Goal: Task Accomplishment & Management: Complete application form

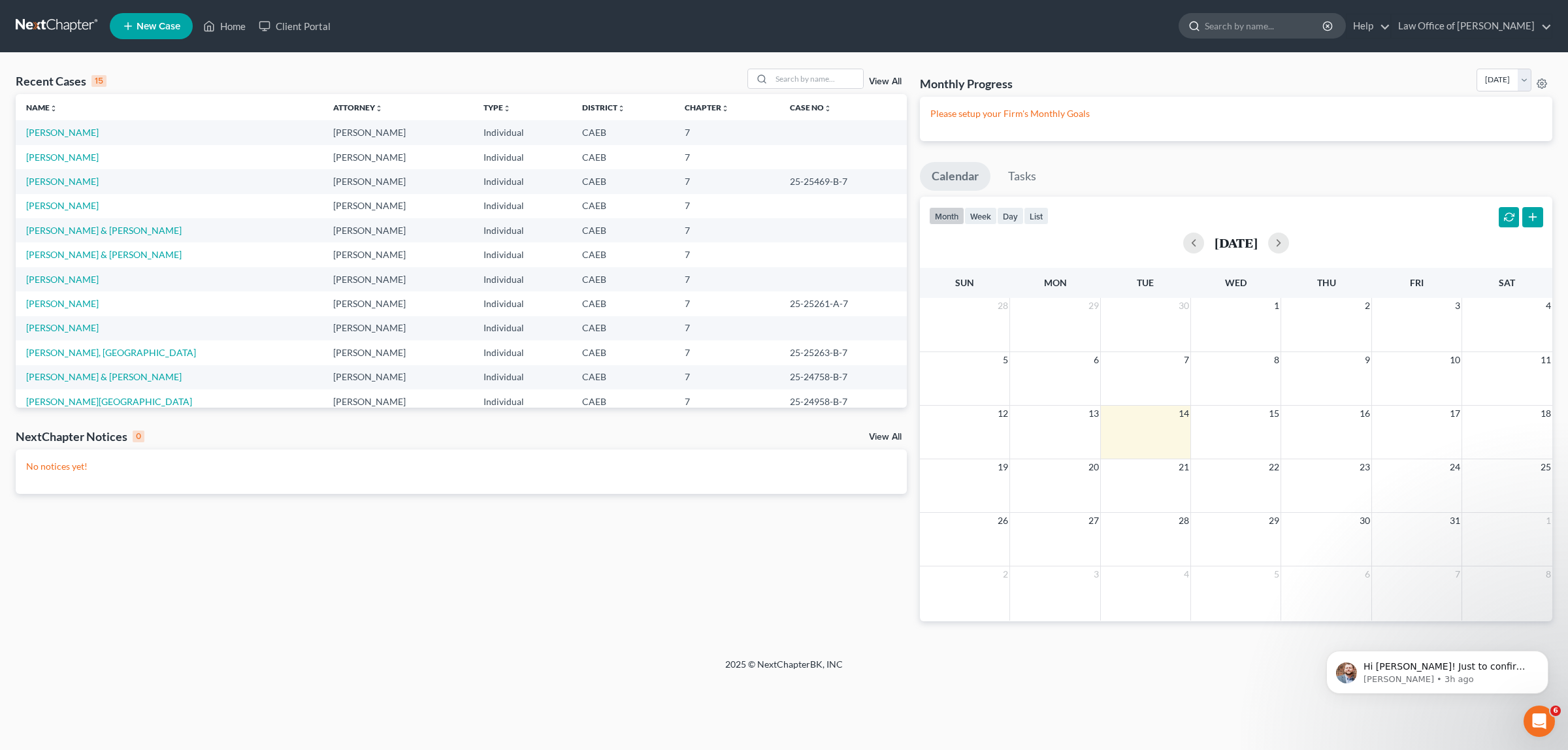
click at [1225, 23] on input "search" at bounding box center [1264, 25] width 120 height 24
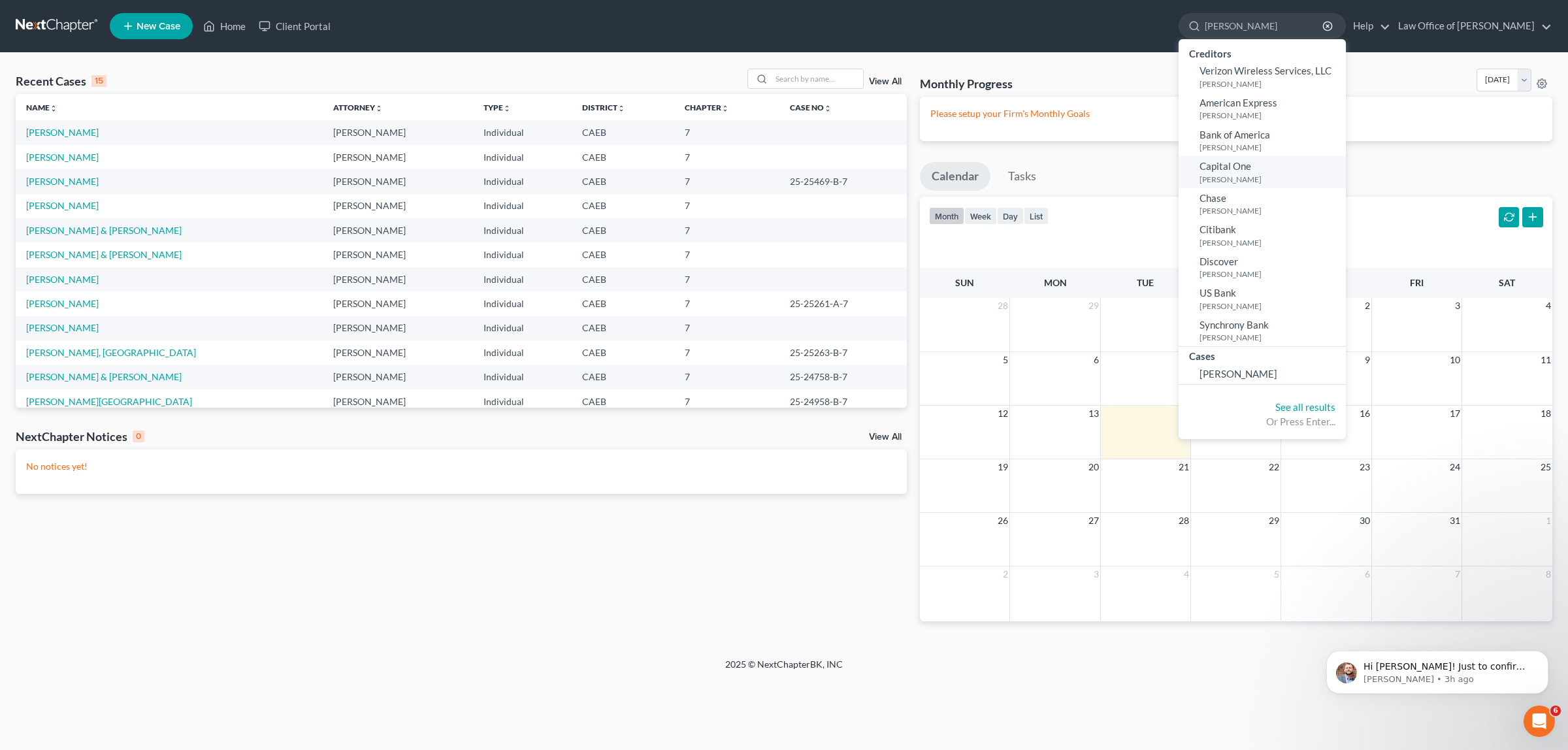
type input "[PERSON_NAME]"
click at [1230, 159] on link "Capital One [PERSON_NAME]" at bounding box center [1262, 172] width 167 height 32
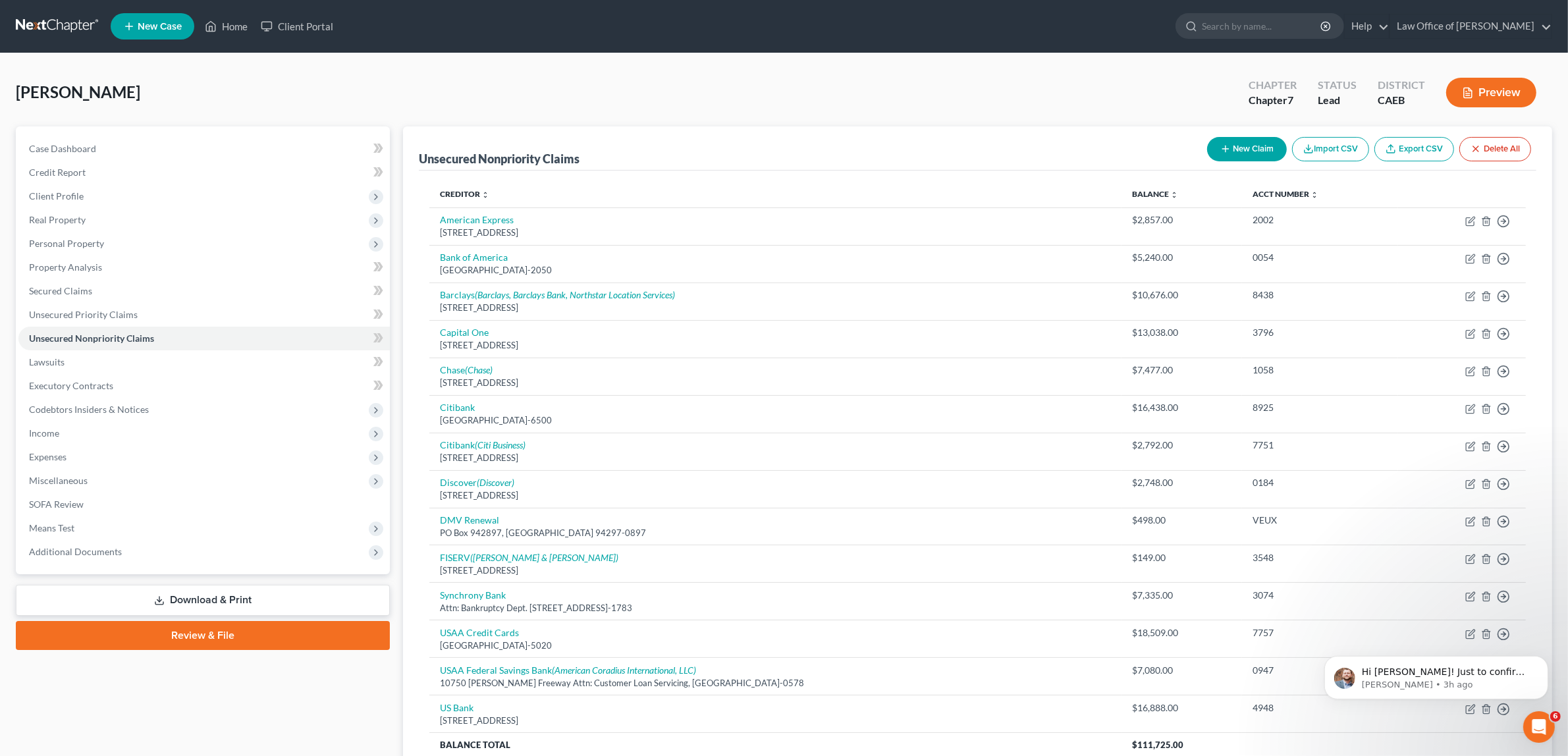
click at [1496, 91] on button "Preview" at bounding box center [1491, 92] width 91 height 30
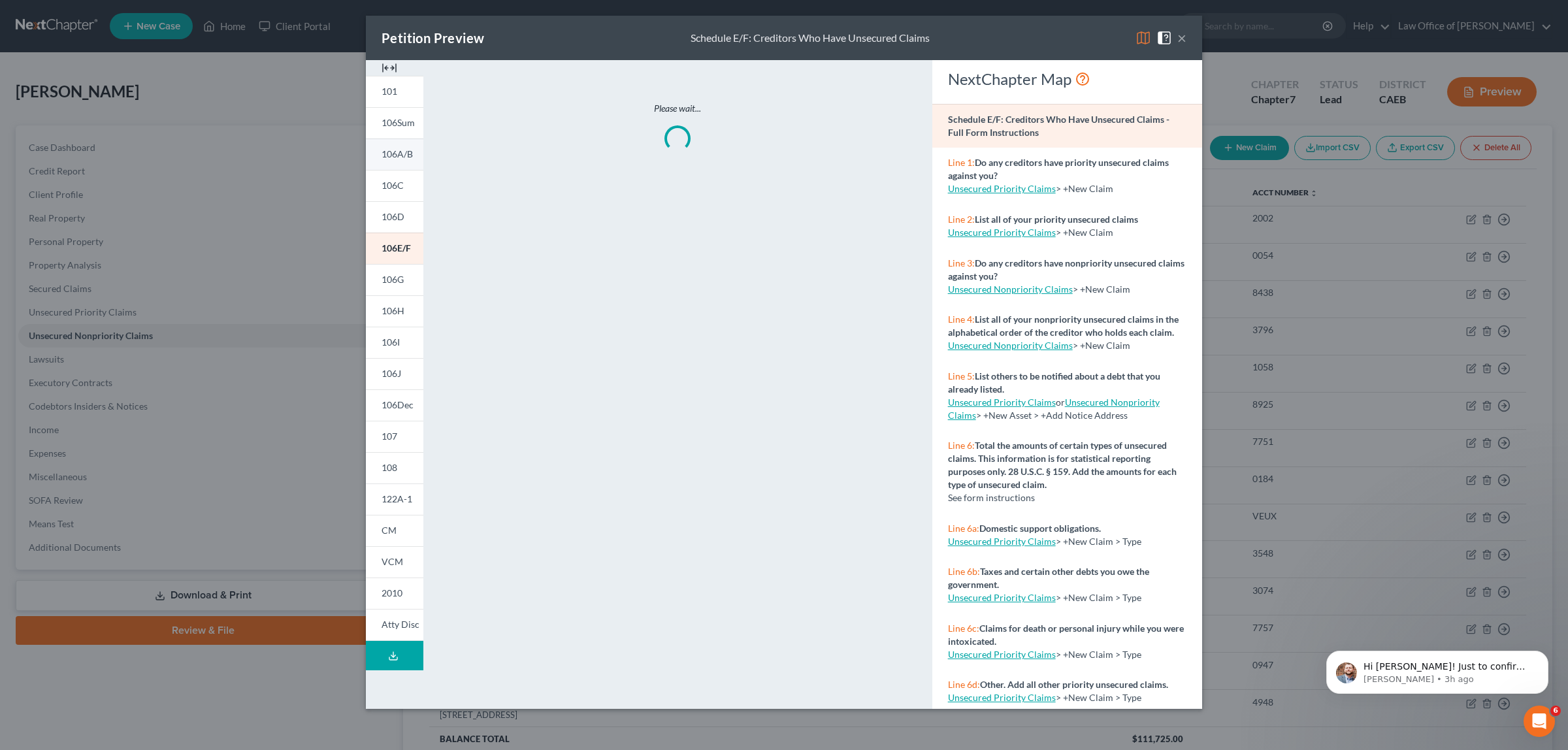
click at [403, 154] on span "106A/B" at bounding box center [397, 154] width 31 height 11
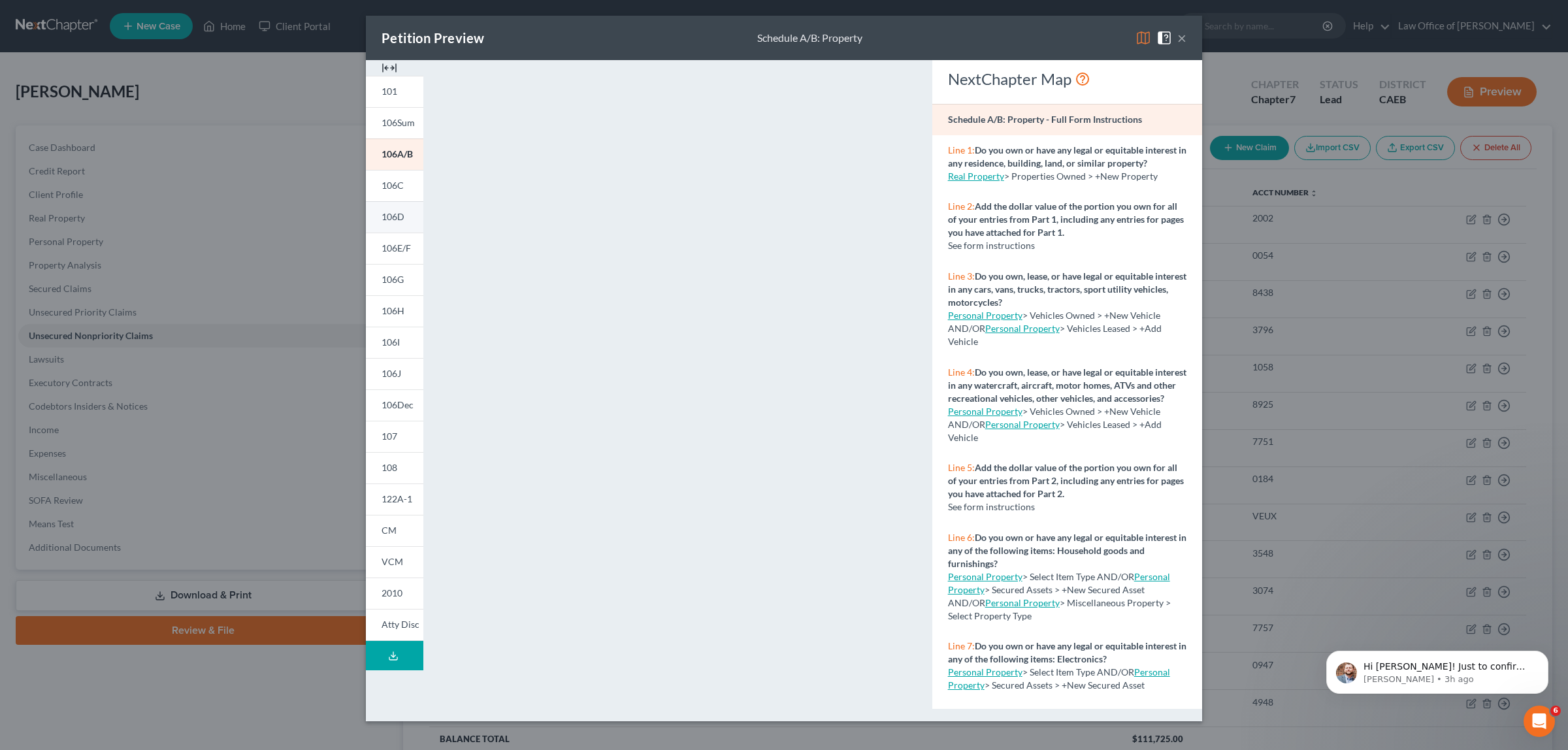
click at [399, 217] on span "106D" at bounding box center [393, 216] width 23 height 11
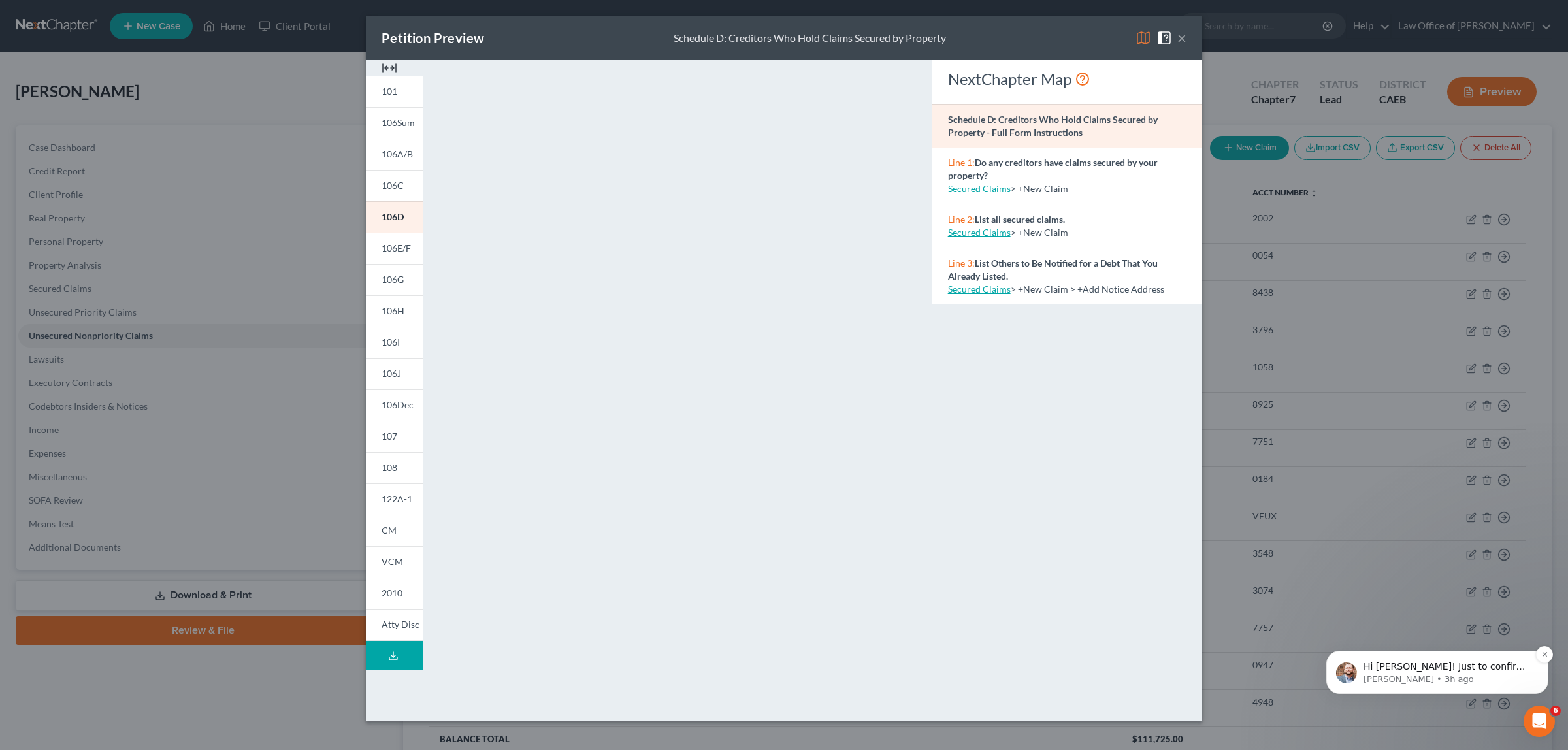
click at [1447, 678] on p "[PERSON_NAME] • 3h ago" at bounding box center [1447, 680] width 169 height 12
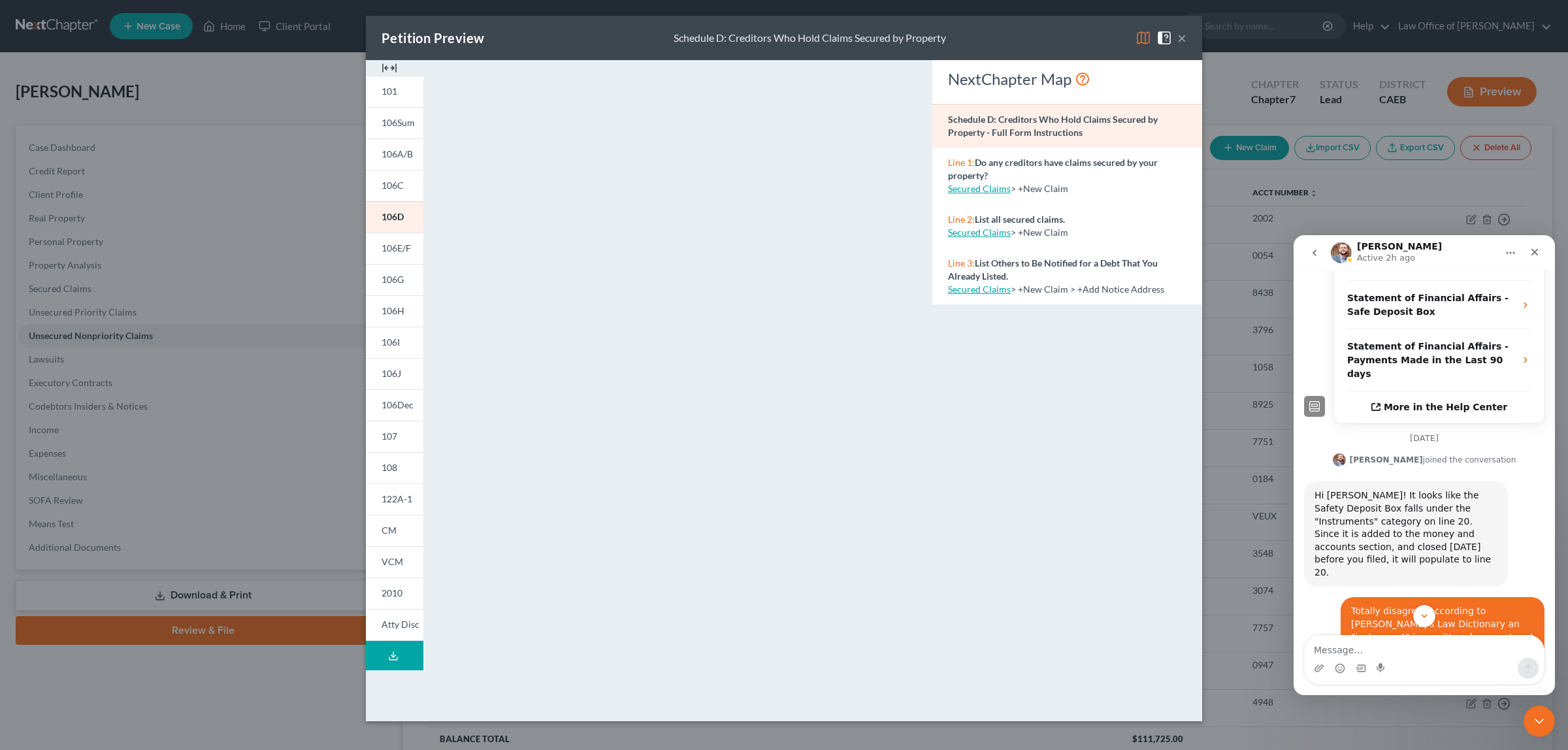
scroll to position [467, 0]
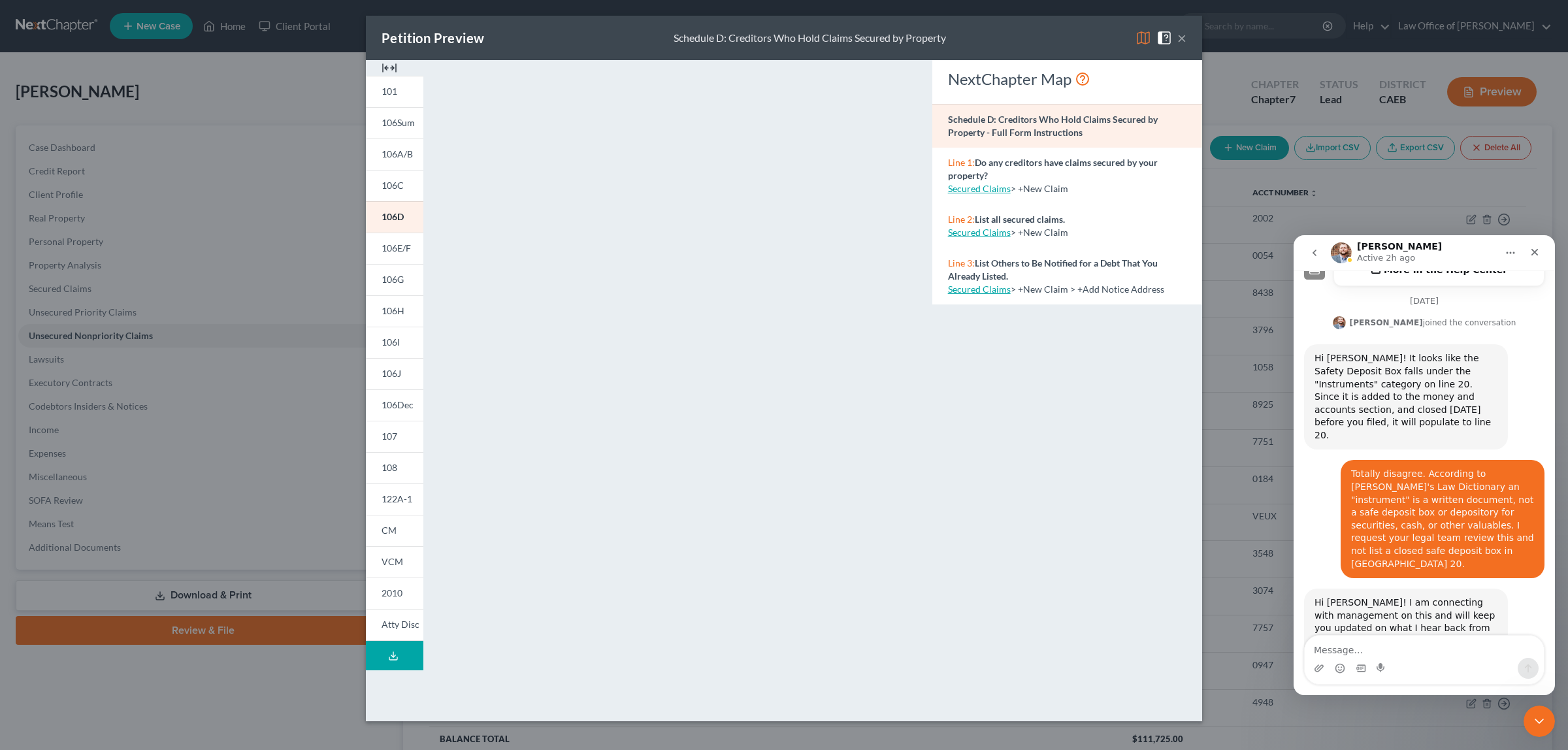
drag, startPoint x: 1553, startPoint y: 396, endPoint x: 2853, endPoint y: 829, distance: 1370.2
click at [1422, 664] on div "Intercom messenger" at bounding box center [1424, 668] width 239 height 21
click at [1422, 649] on textarea "Message…" at bounding box center [1424, 647] width 239 height 22
click at [1531, 717] on icon "Close Intercom Messenger" at bounding box center [1538, 720] width 16 height 16
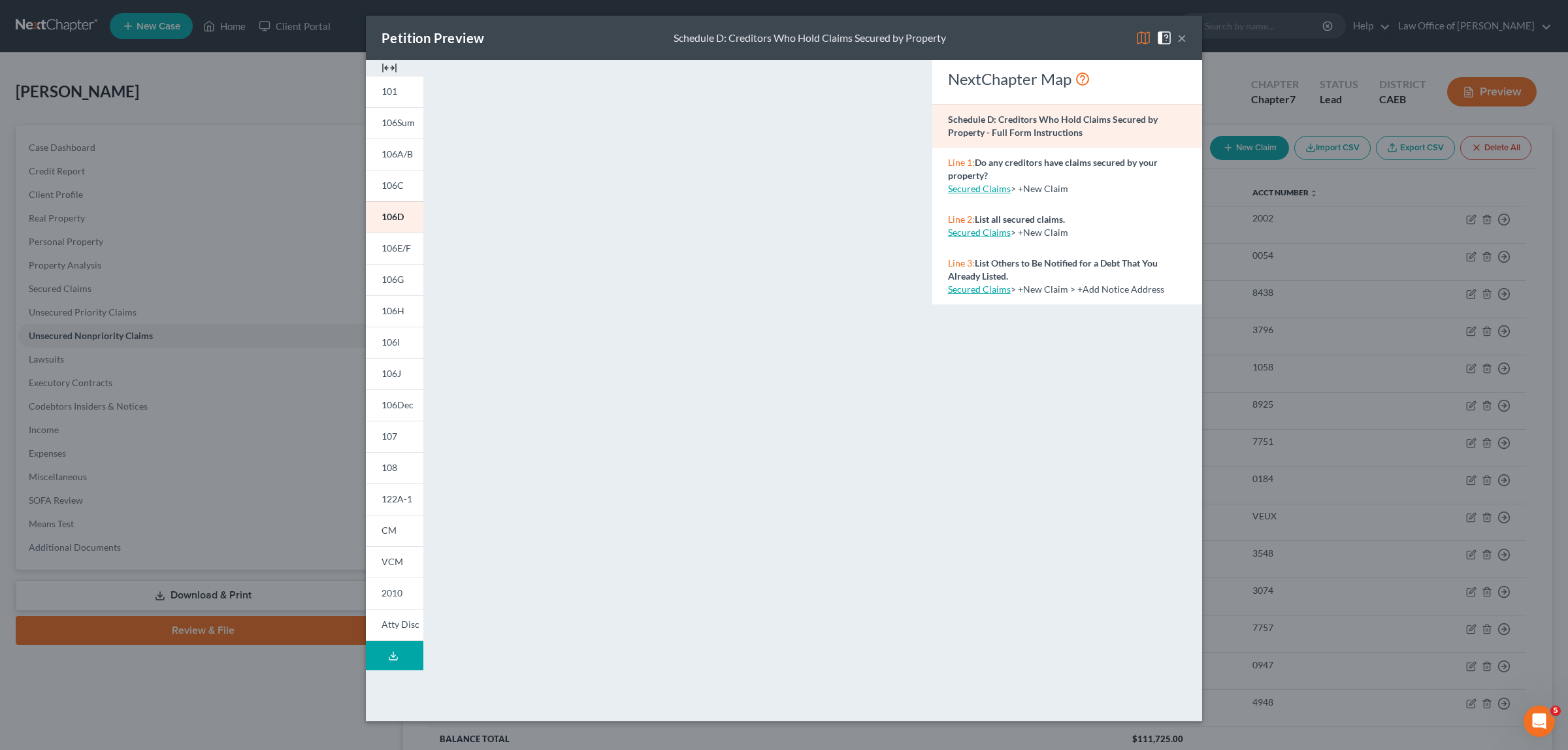
click at [1183, 33] on button "×" at bounding box center [1181, 38] width 9 height 16
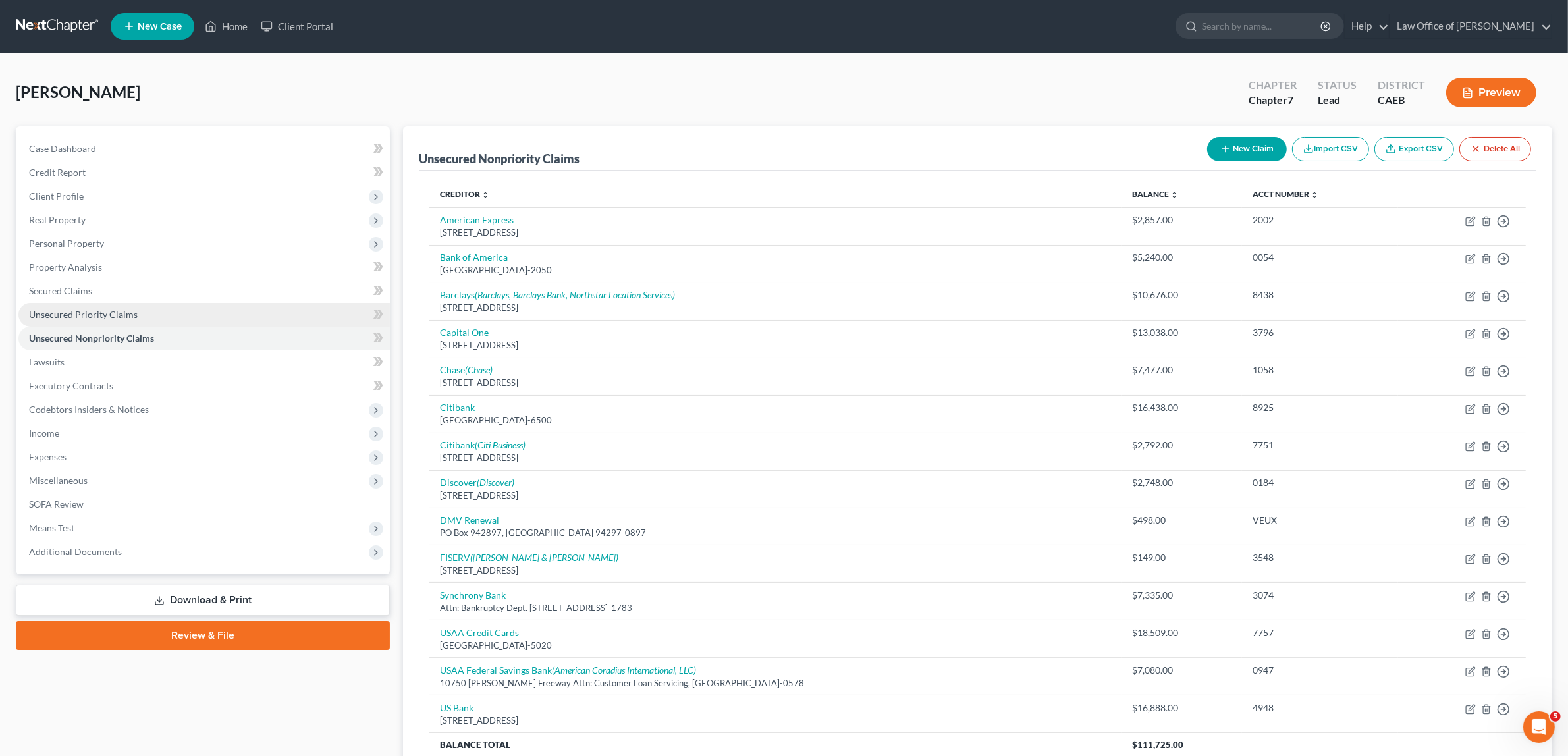
click at [150, 310] on link "Unsecured Priority Claims" at bounding box center [204, 315] width 372 height 23
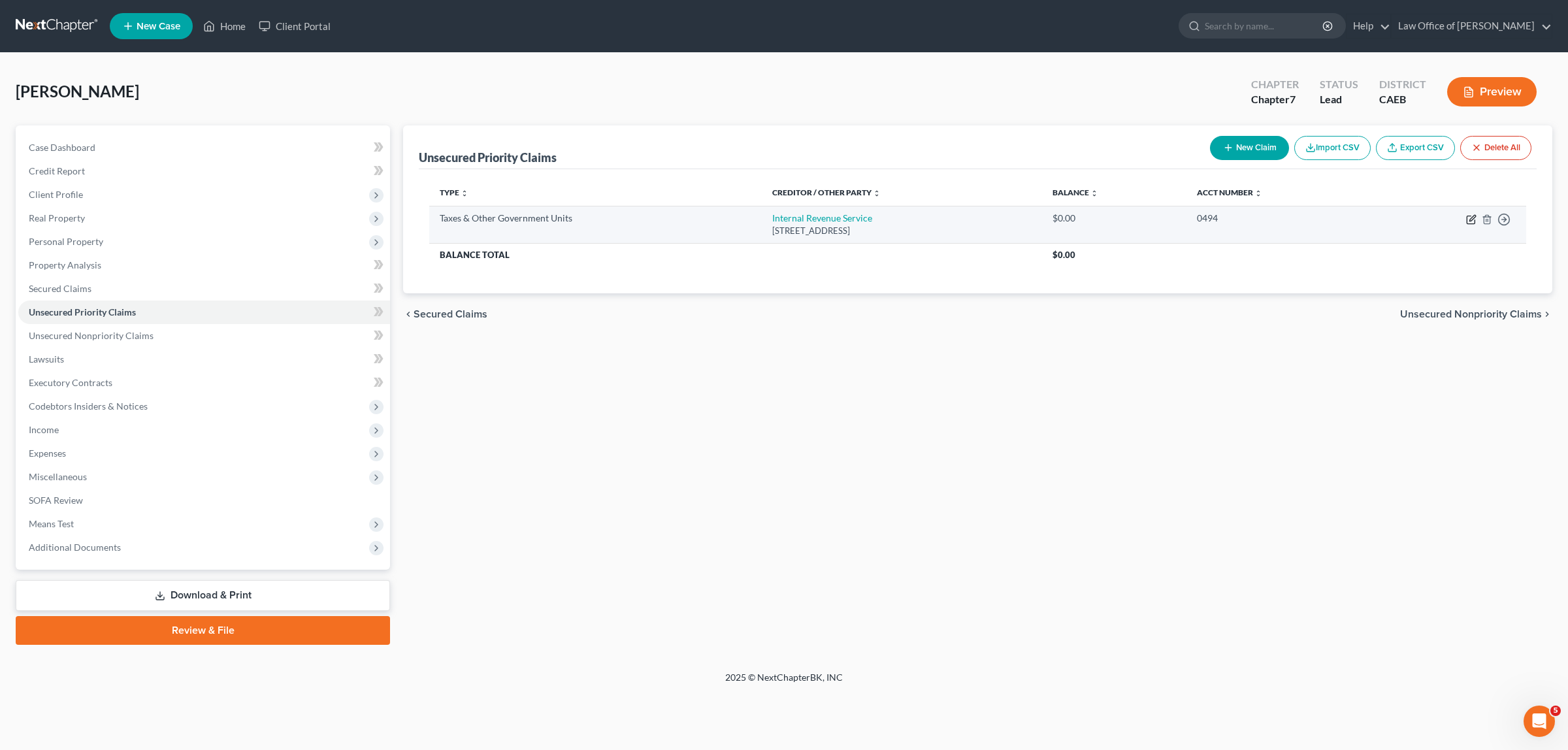
click at [1471, 217] on icon "button" at bounding box center [1471, 220] width 10 height 10
select select "0"
select select "39"
select select "0"
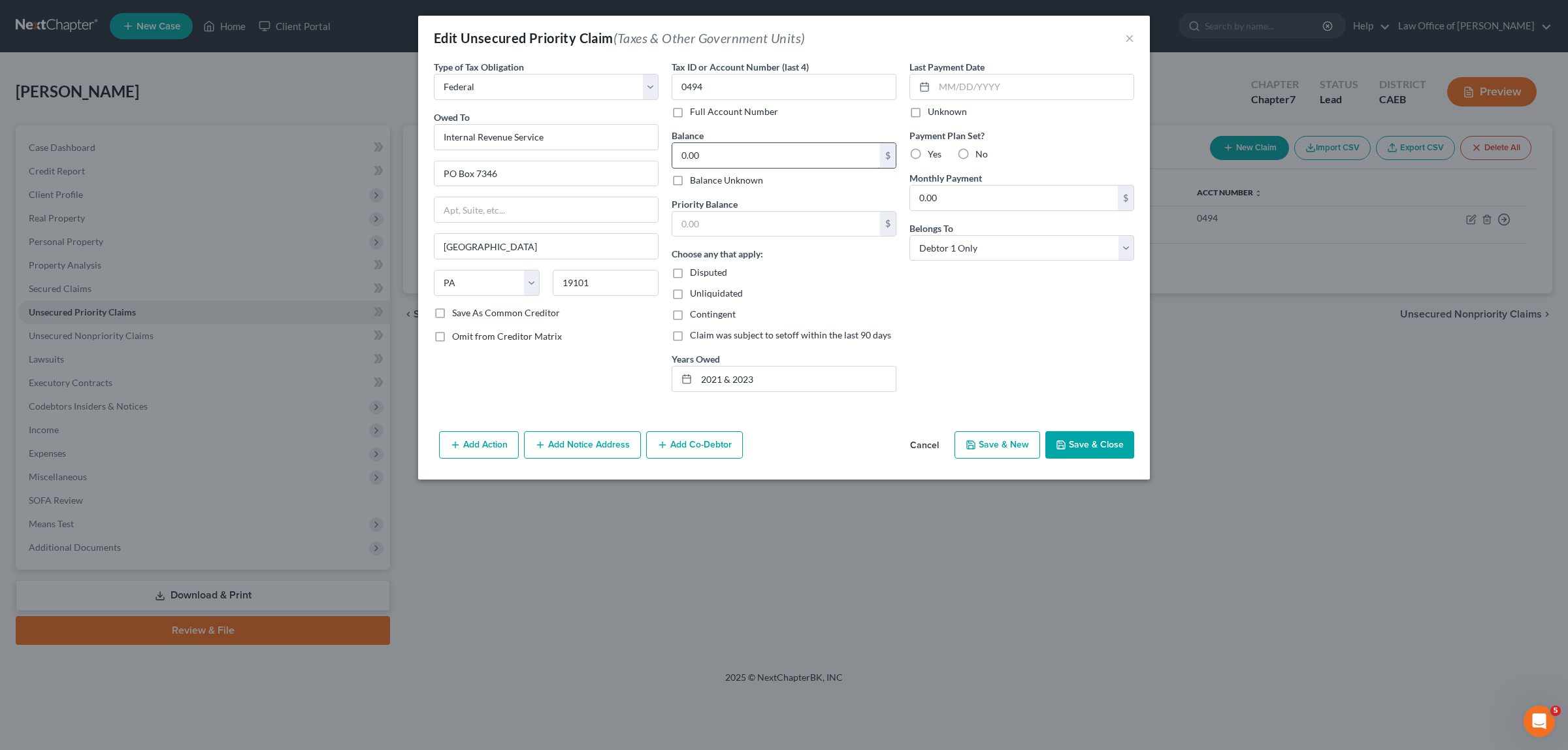
click at [763, 161] on input "0.00" at bounding box center [776, 156] width 208 height 25
type input "20,753.00"
click at [743, 222] on input "text" at bounding box center [776, 224] width 208 height 25
type input "6,559.00"
click at [1089, 445] on button "Save & Close" at bounding box center [1089, 445] width 89 height 28
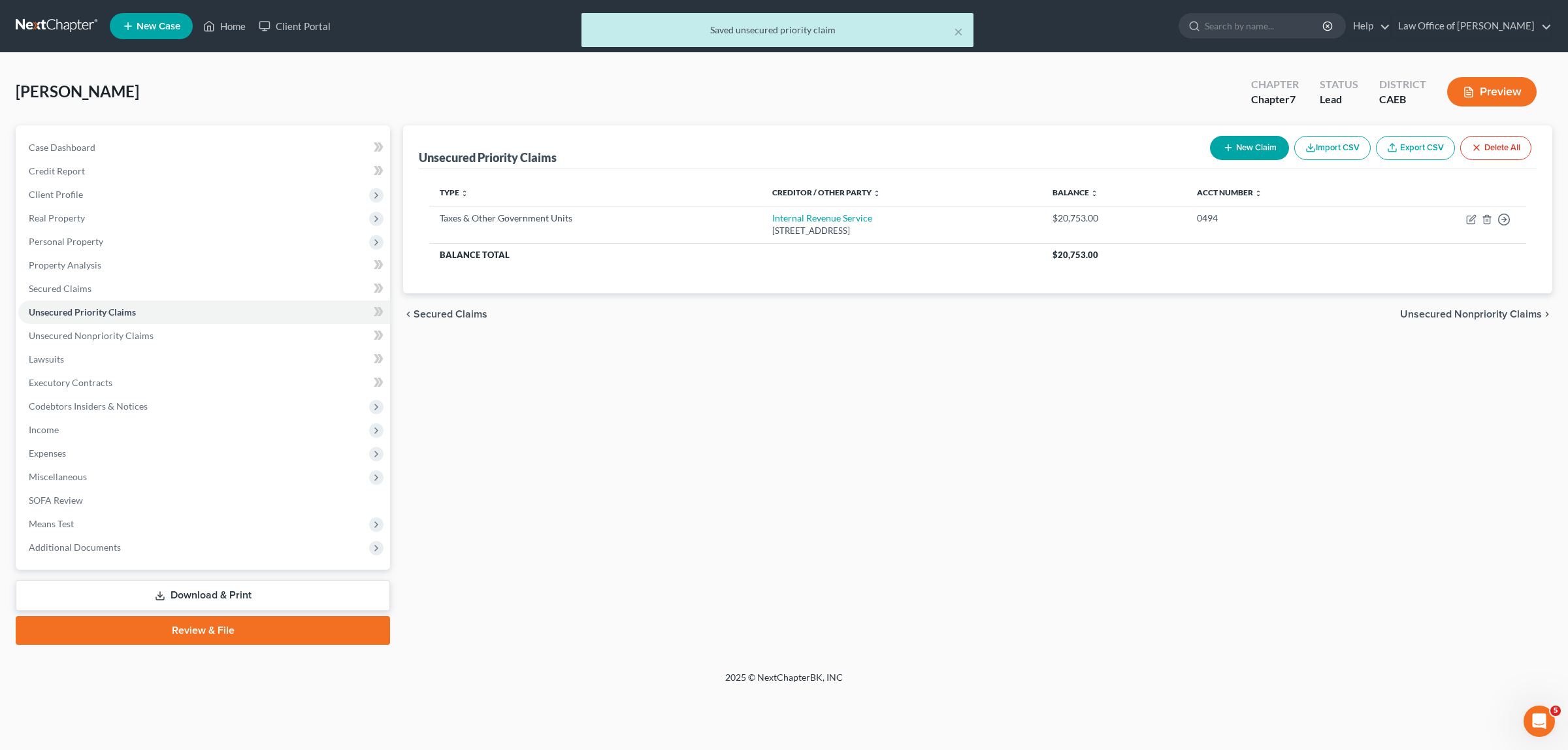
click at [1490, 83] on button "Preview" at bounding box center [1492, 91] width 90 height 30
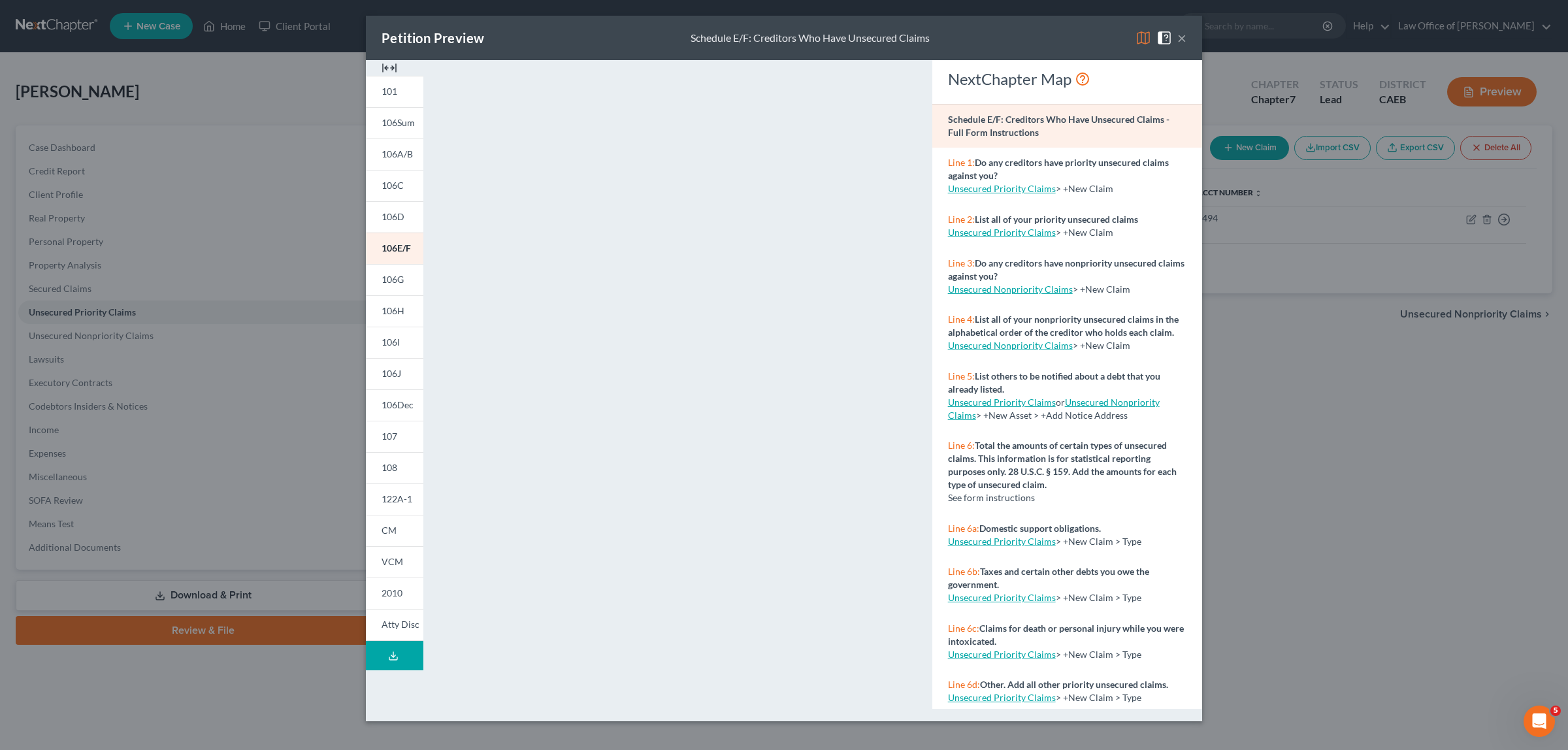
click at [1183, 37] on button "×" at bounding box center [1181, 38] width 9 height 16
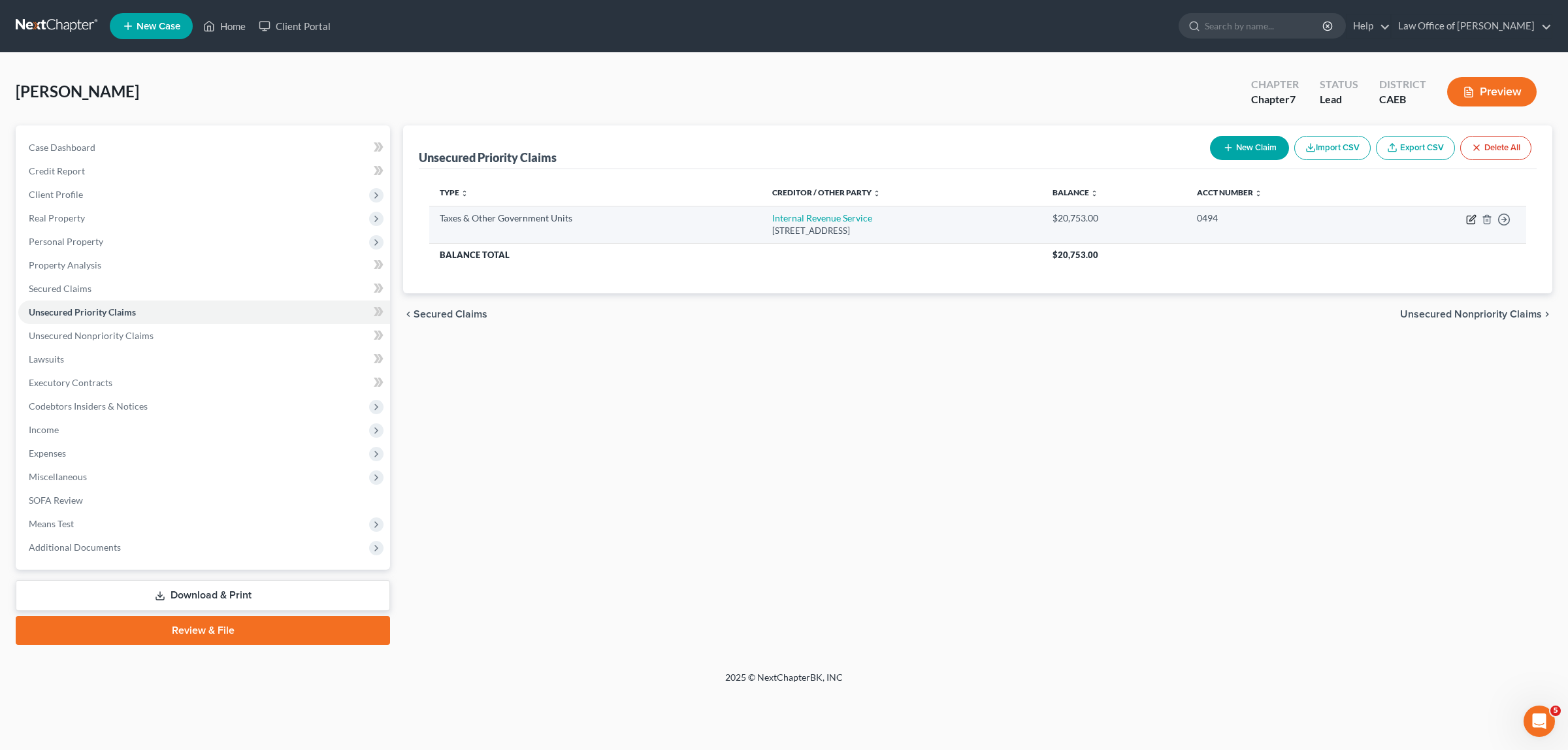
click at [1469, 217] on icon "button" at bounding box center [1471, 220] width 10 height 10
select select "0"
select select "39"
select select "0"
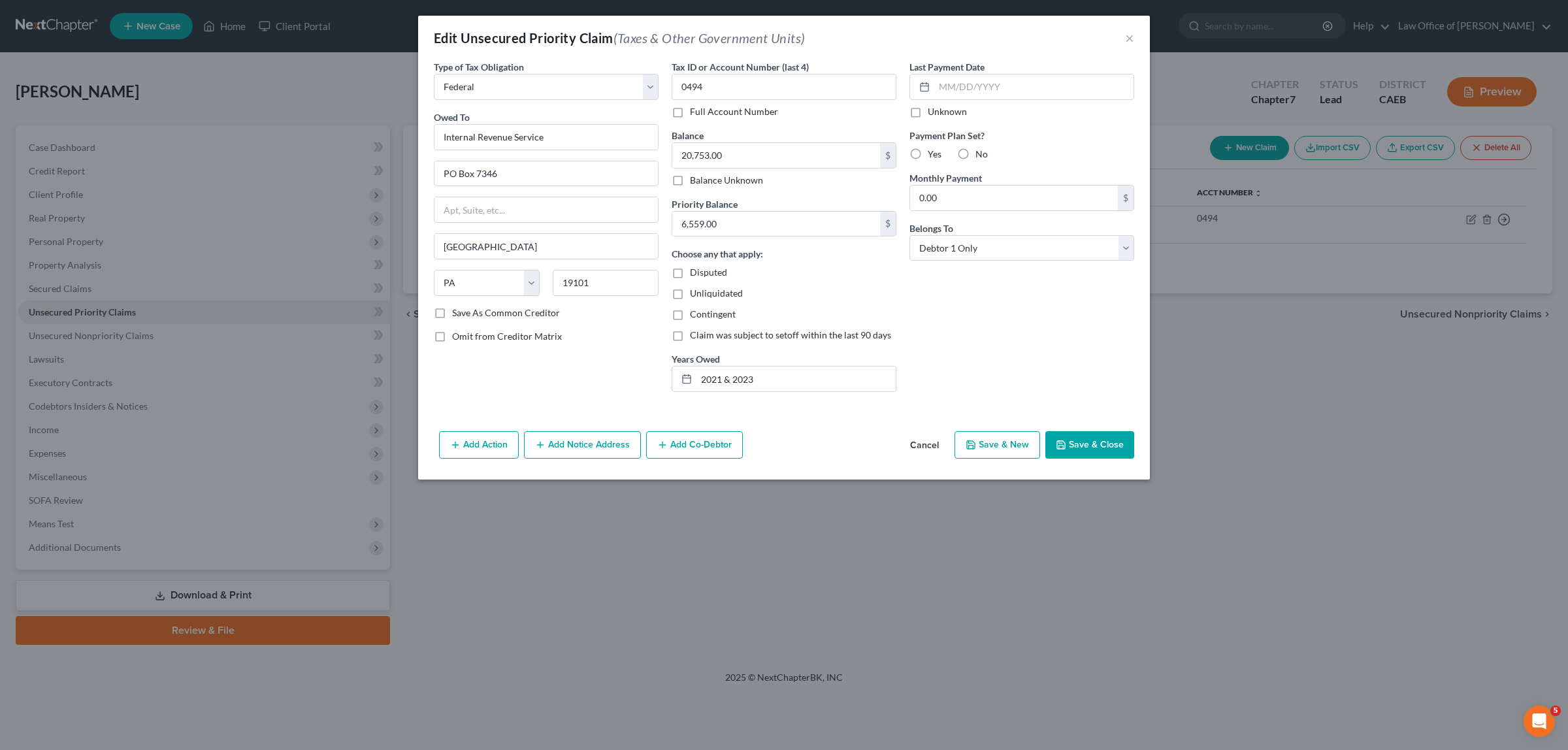
click at [498, 441] on button "Add Action" at bounding box center [479, 445] width 80 height 28
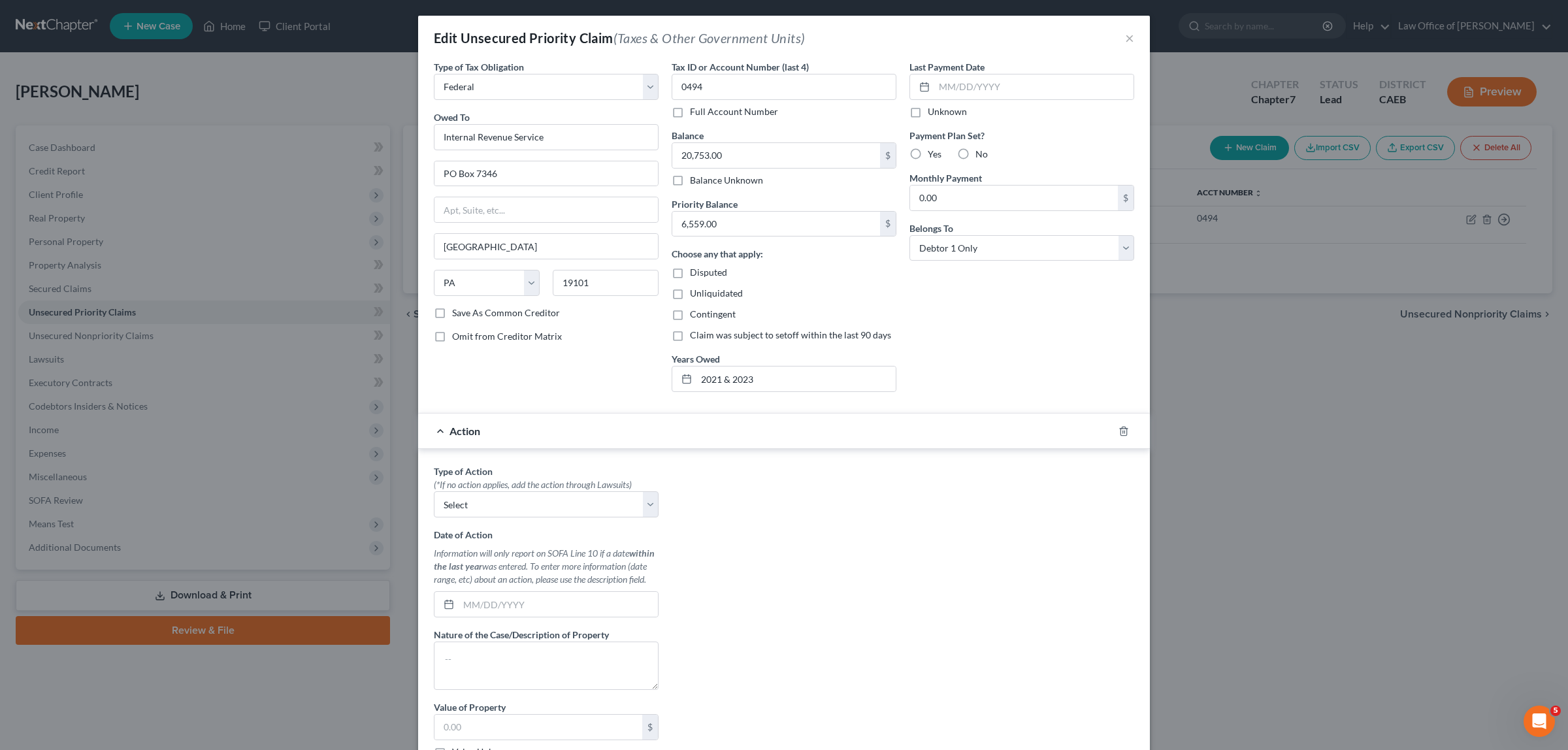
click at [435, 429] on div "Action" at bounding box center [766, 431] width 695 height 35
click at [435, 428] on div "Action" at bounding box center [766, 431] width 695 height 35
click at [1118, 430] on icon "button" at bounding box center [1123, 431] width 10 height 10
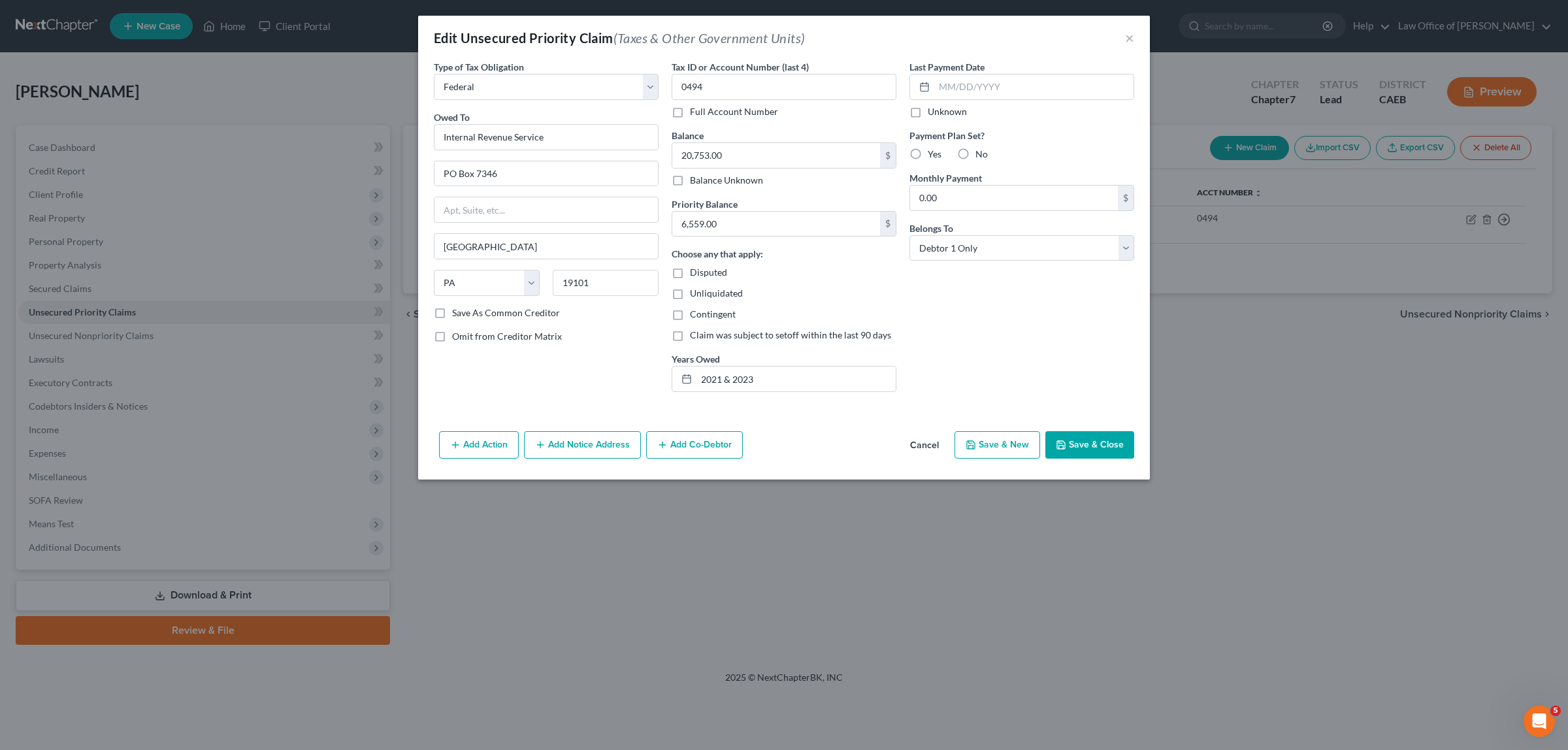
click at [579, 442] on button "Add Notice Address" at bounding box center [582, 445] width 117 height 28
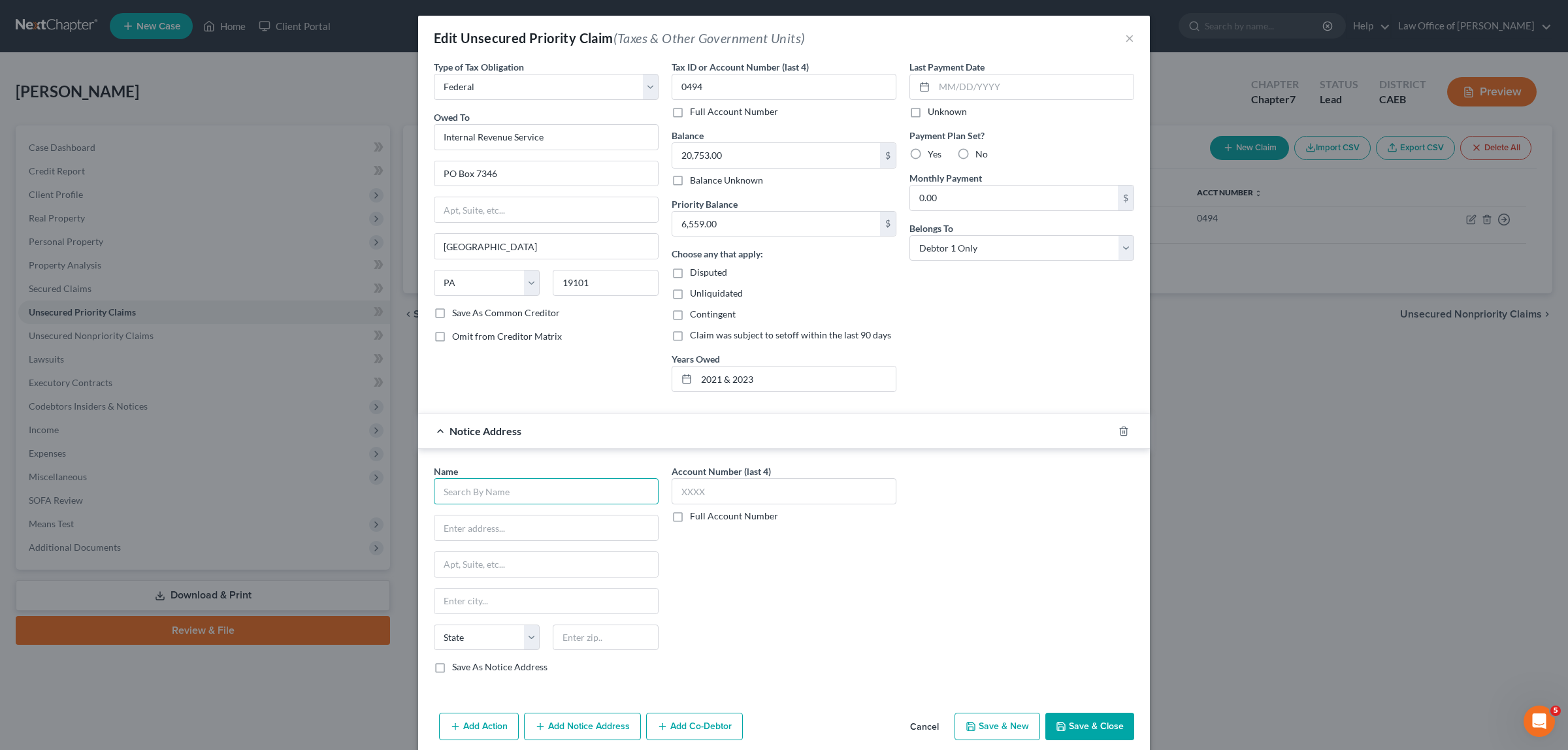
click at [531, 496] on input "text" at bounding box center [546, 491] width 225 height 26
click at [455, 494] on input "U. S. Attorney" at bounding box center [546, 491] width 225 height 26
click at [448, 494] on input "U. S Attorney" at bounding box center [546, 491] width 225 height 26
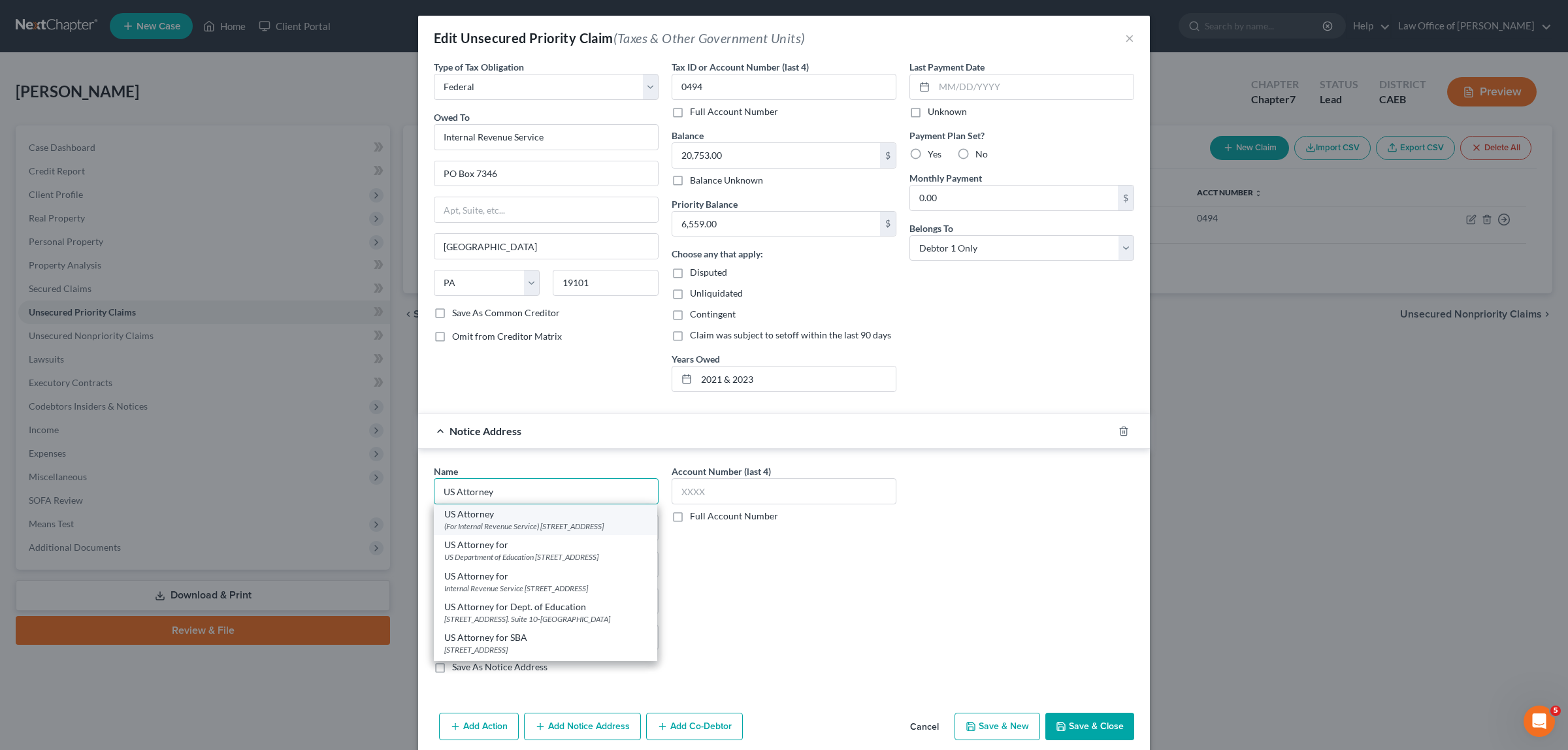
type input "US Attorney"
click at [556, 525] on div "(For Internal Revenue Service) [STREET_ADDRESS]" at bounding box center [545, 526] width 203 height 11
type input "(For Internal Revenue Service)"
type input "[STREET_ADDRESS]"
type input "[GEOGRAPHIC_DATA]"
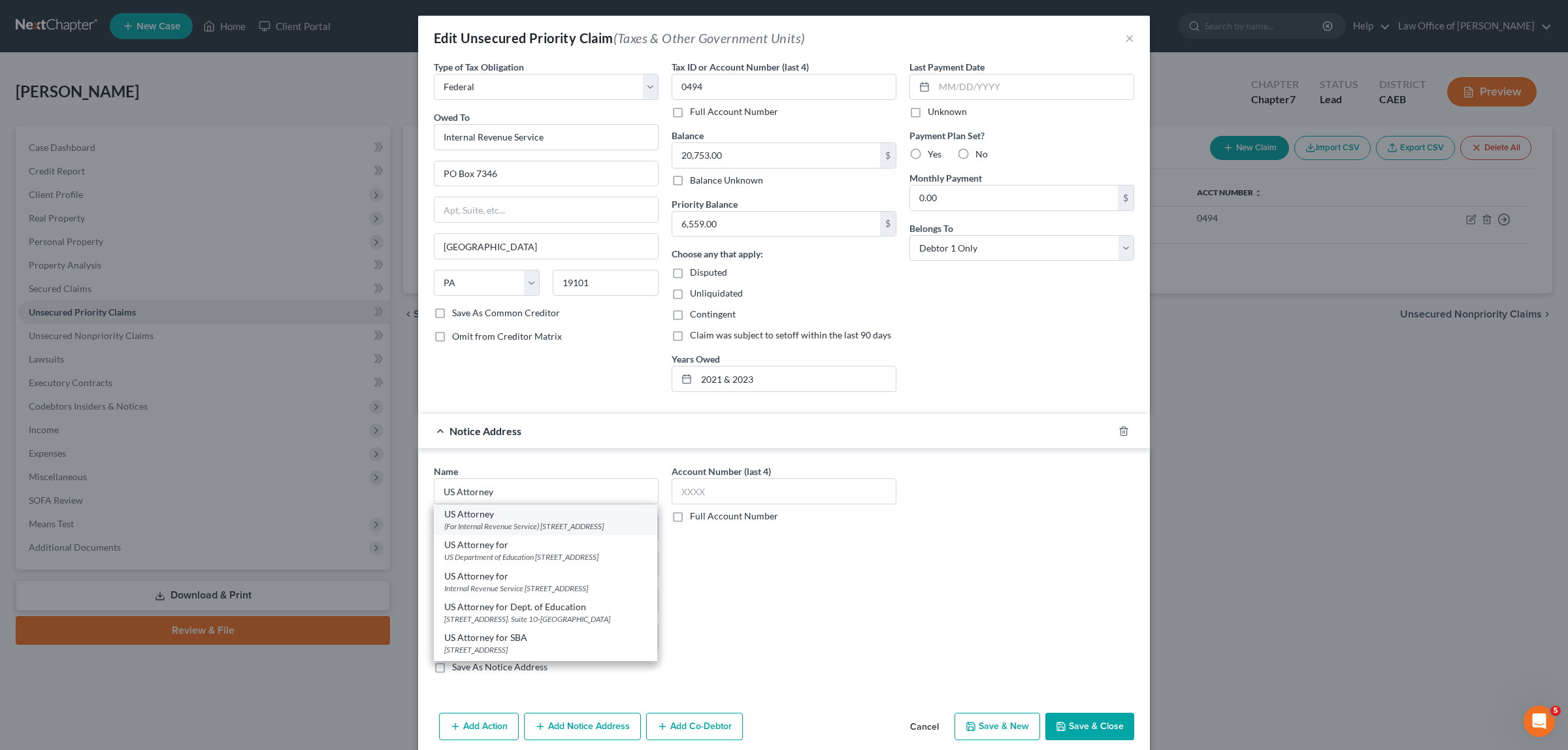
select select "4"
type input "95814"
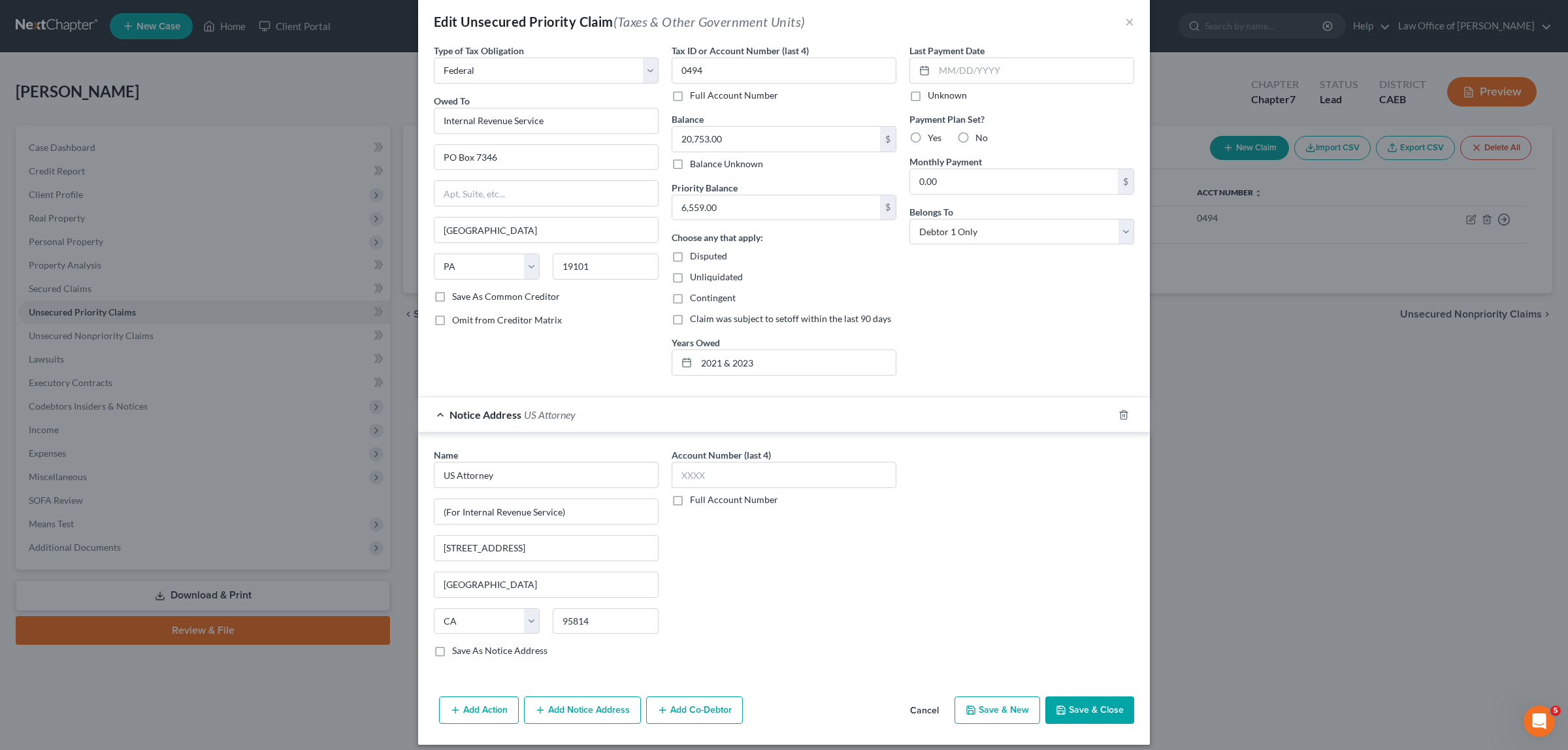
scroll to position [30, 0]
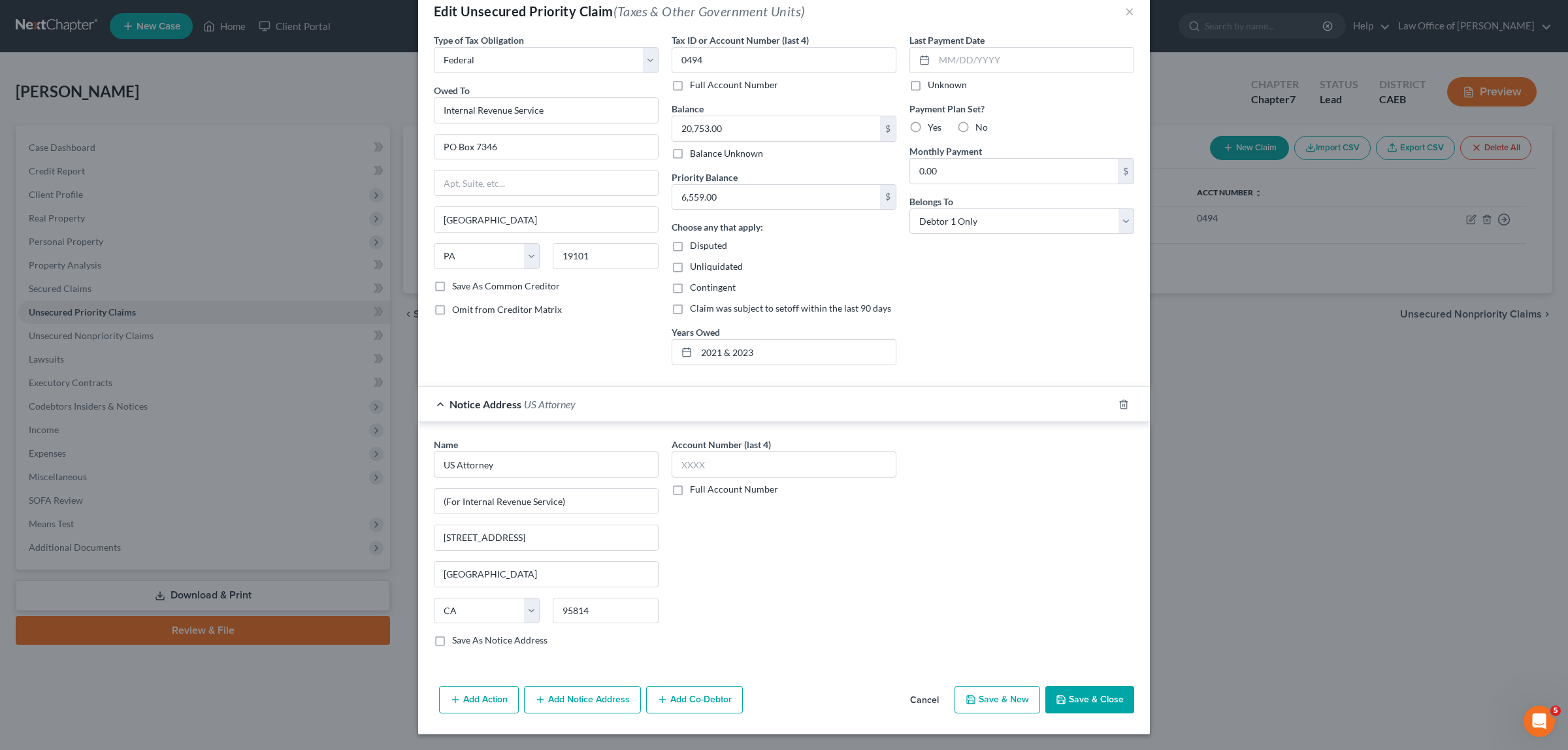
click at [1079, 699] on button "Save & Close" at bounding box center [1089, 700] width 89 height 28
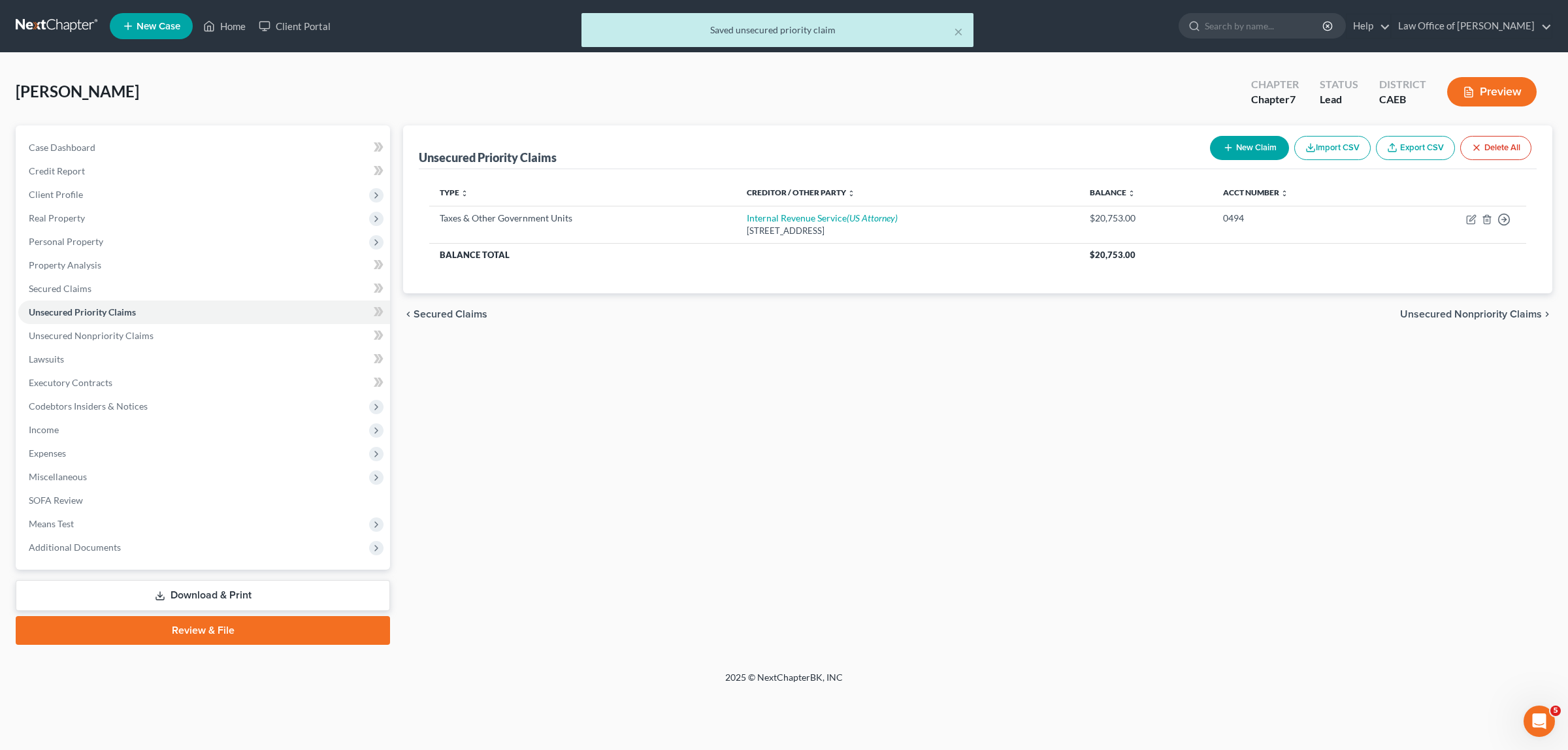
click at [1468, 88] on icon "button" at bounding box center [1469, 92] width 12 height 12
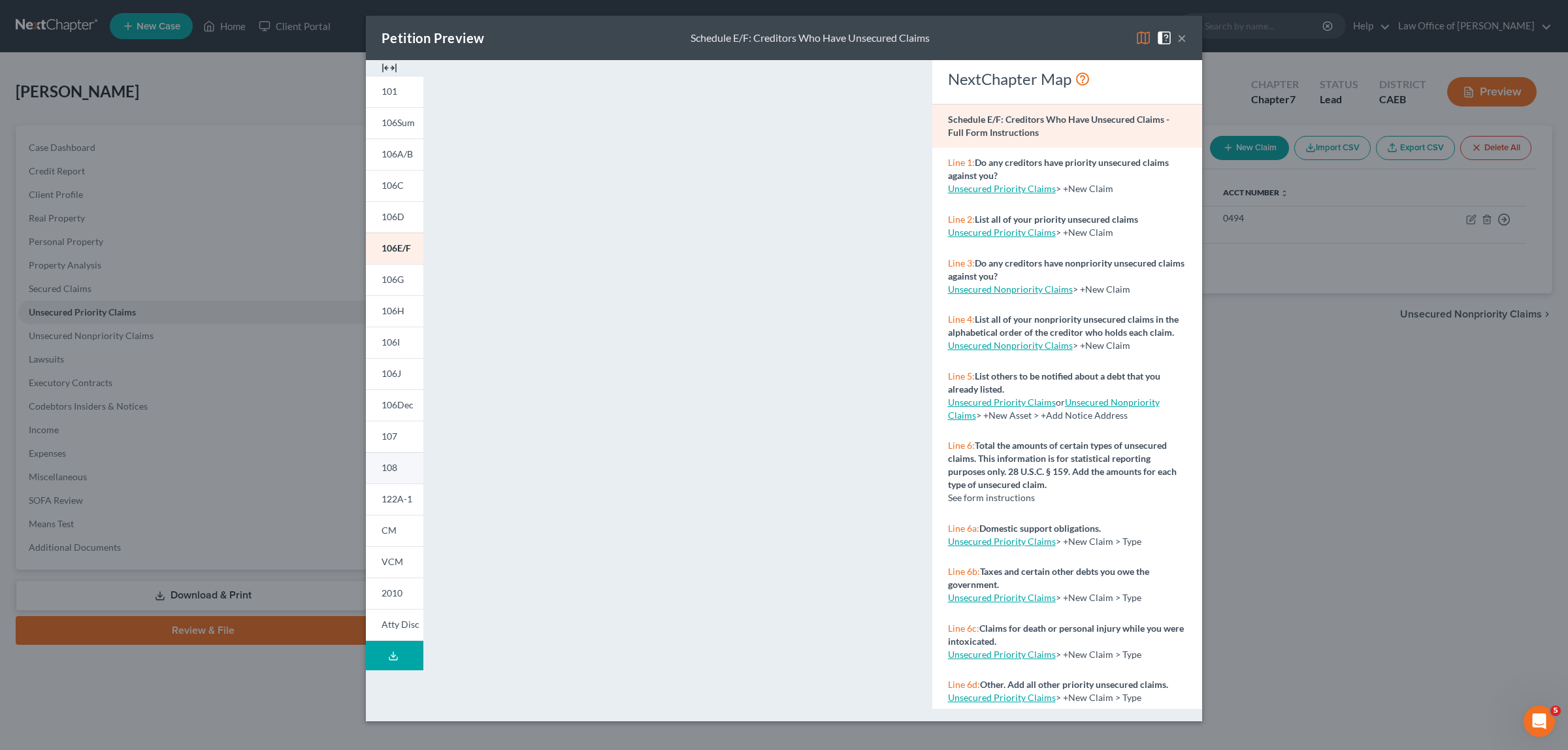
click at [390, 462] on span "108" at bounding box center [390, 467] width 16 height 11
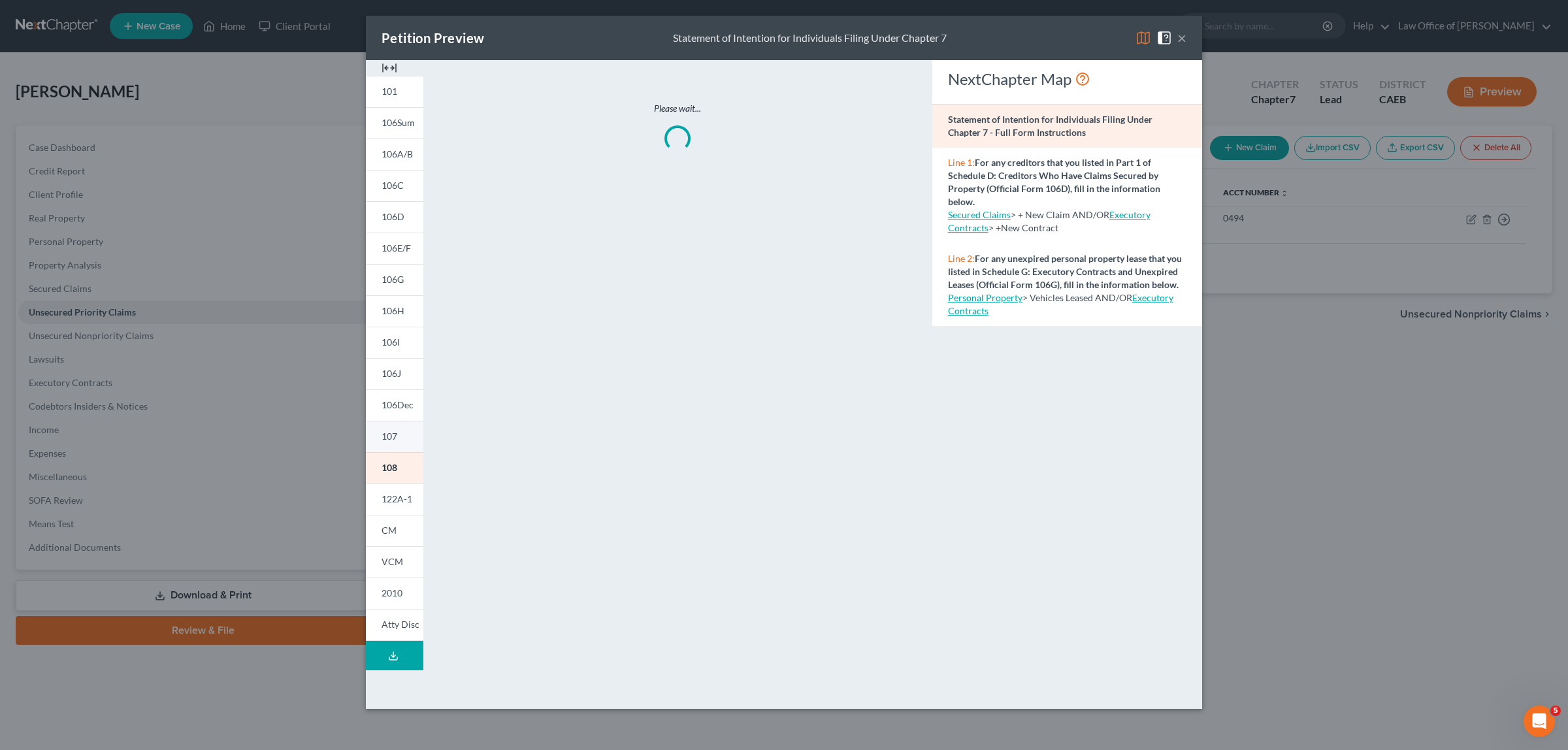
click at [396, 427] on link "107" at bounding box center [394, 436] width 57 height 31
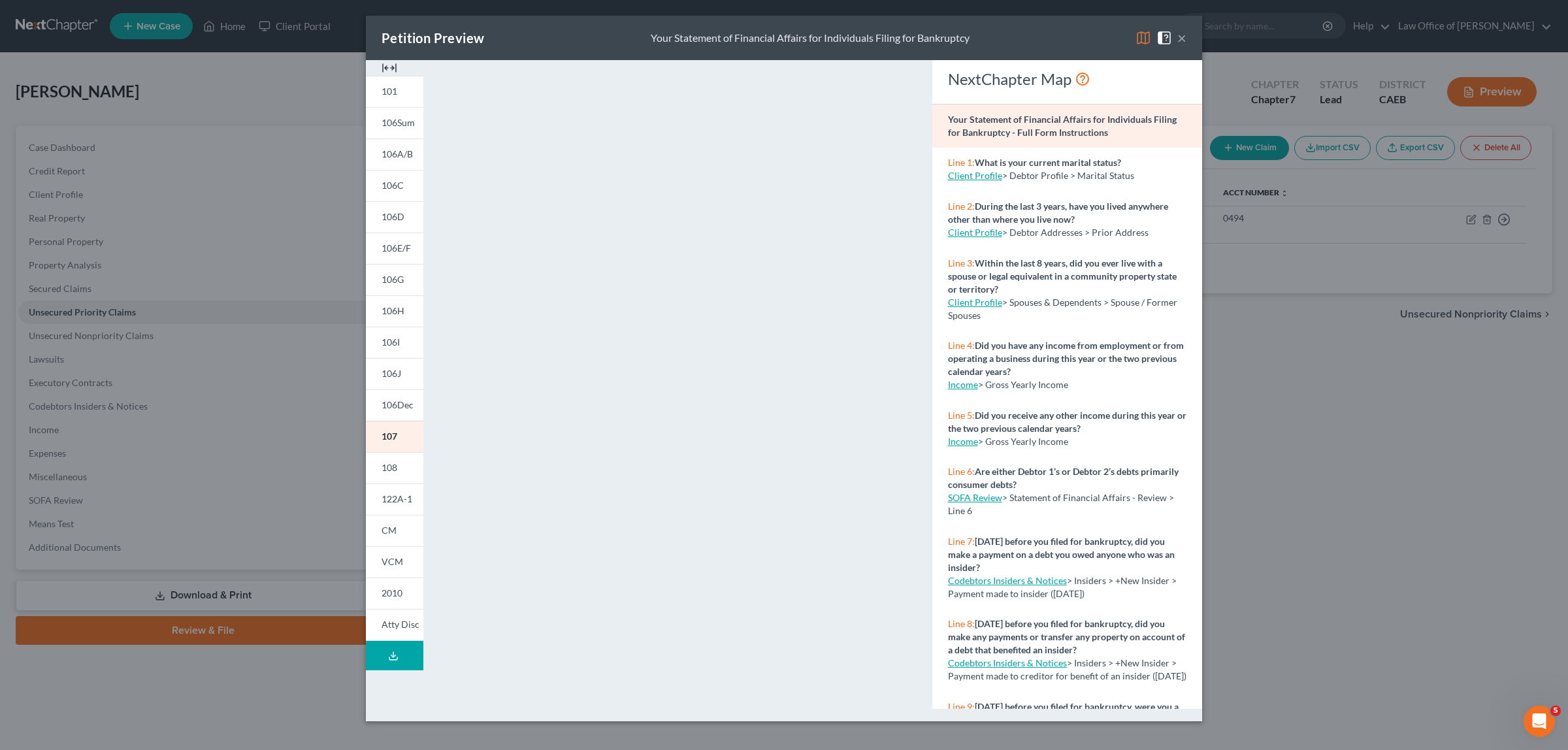
click at [1180, 34] on button "×" at bounding box center [1181, 38] width 9 height 16
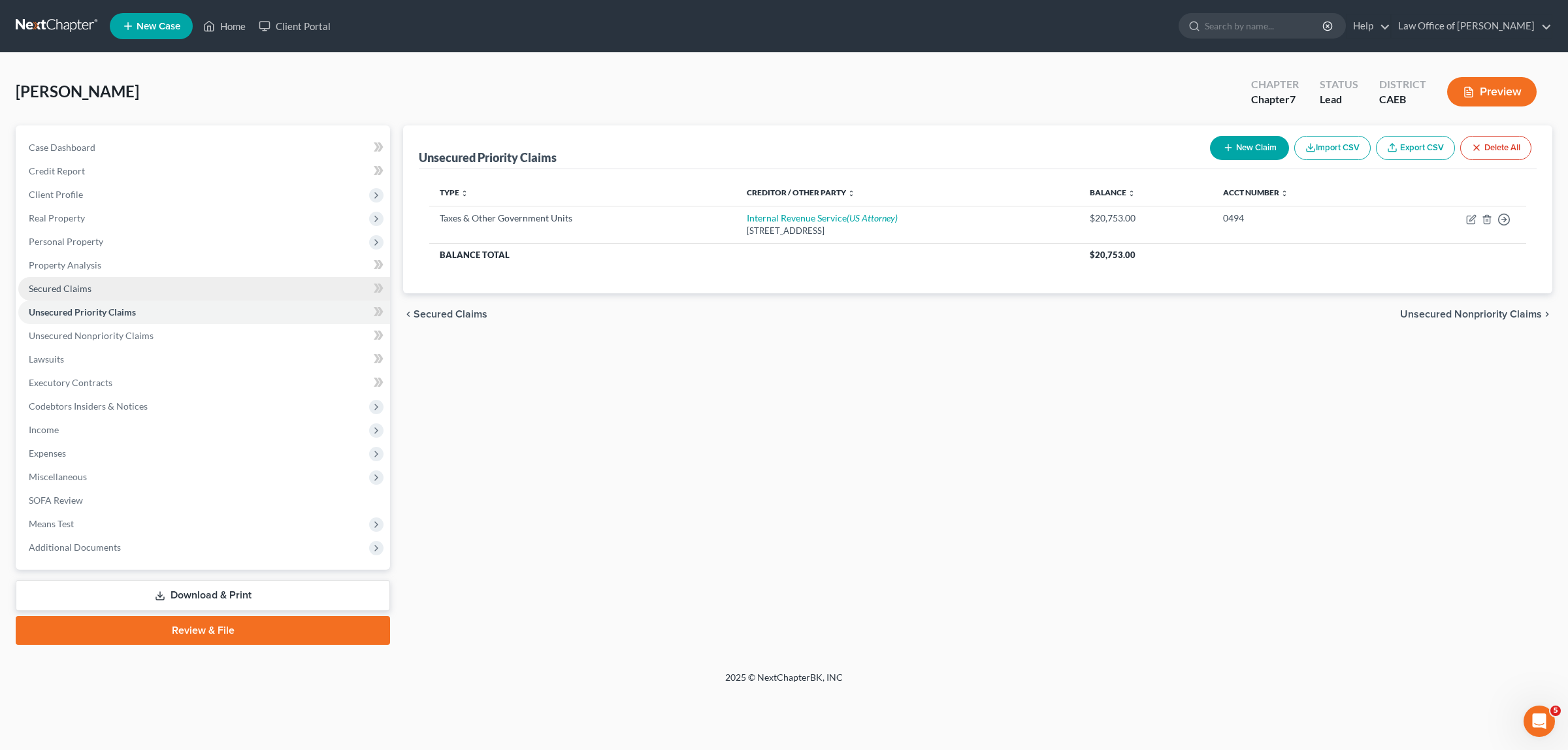
click at [210, 288] on link "Secured Claims" at bounding box center [204, 288] width 372 height 23
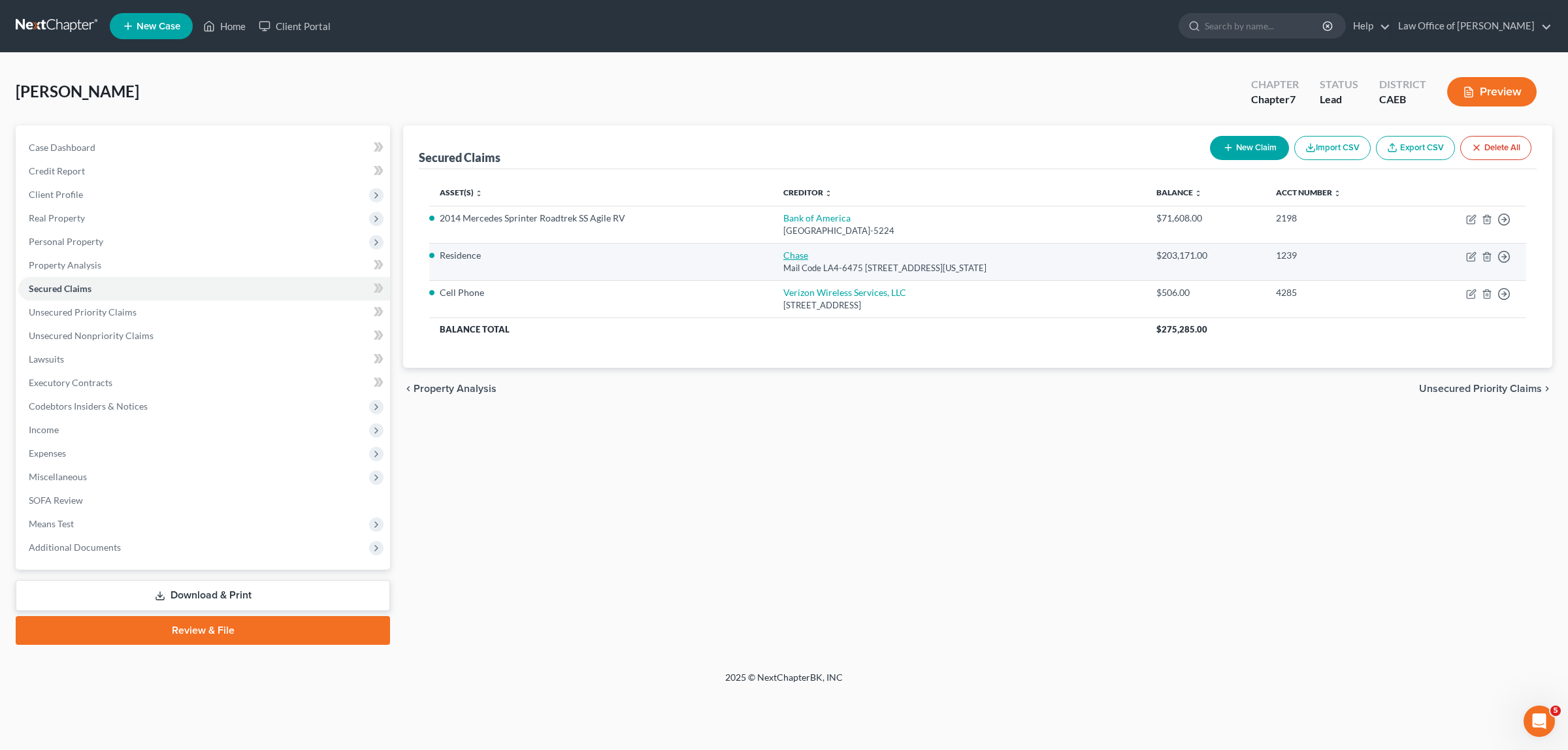
click at [783, 251] on link "Chase" at bounding box center [795, 255] width 25 height 11
select select "19"
select select "3"
select select "4"
select select "0"
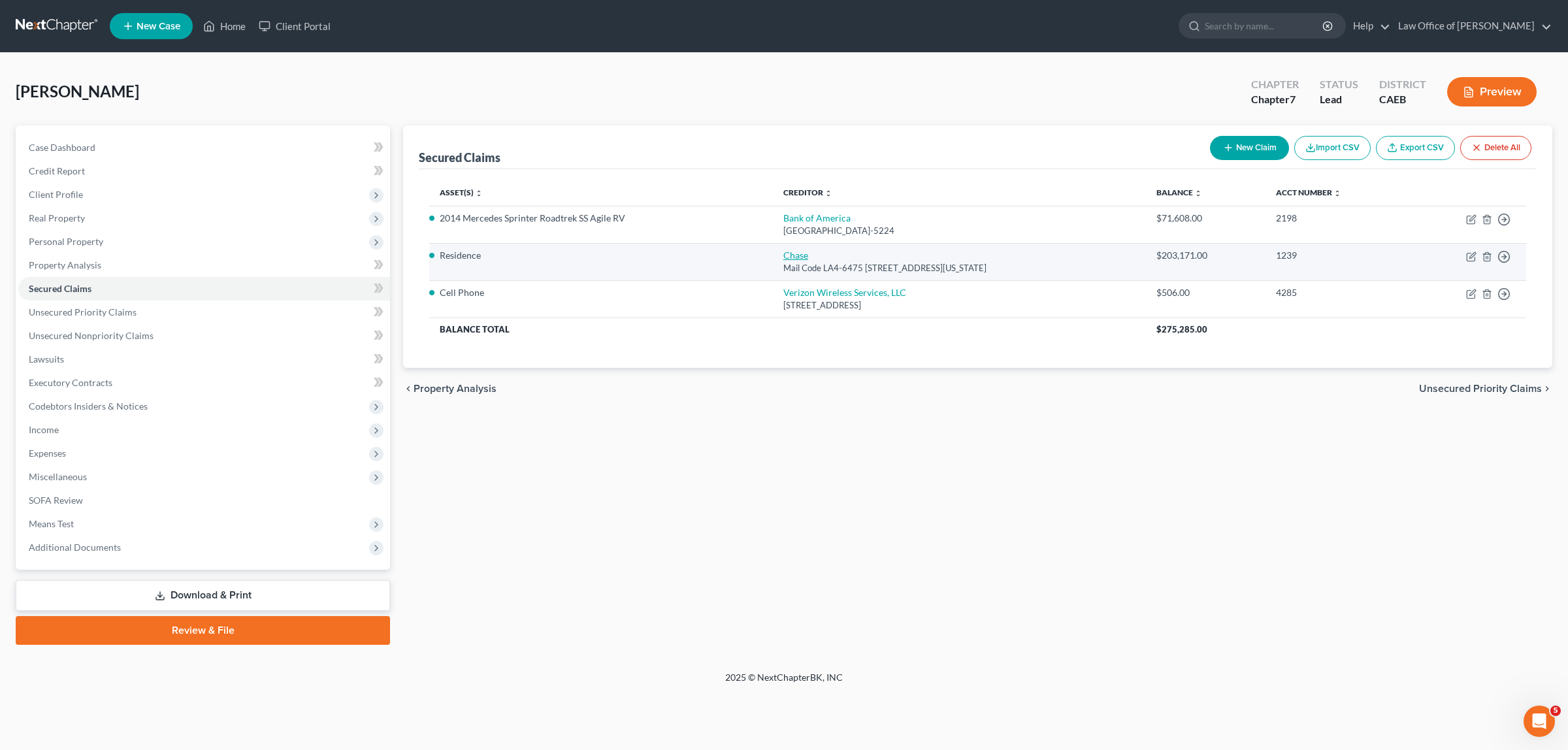
select select "0"
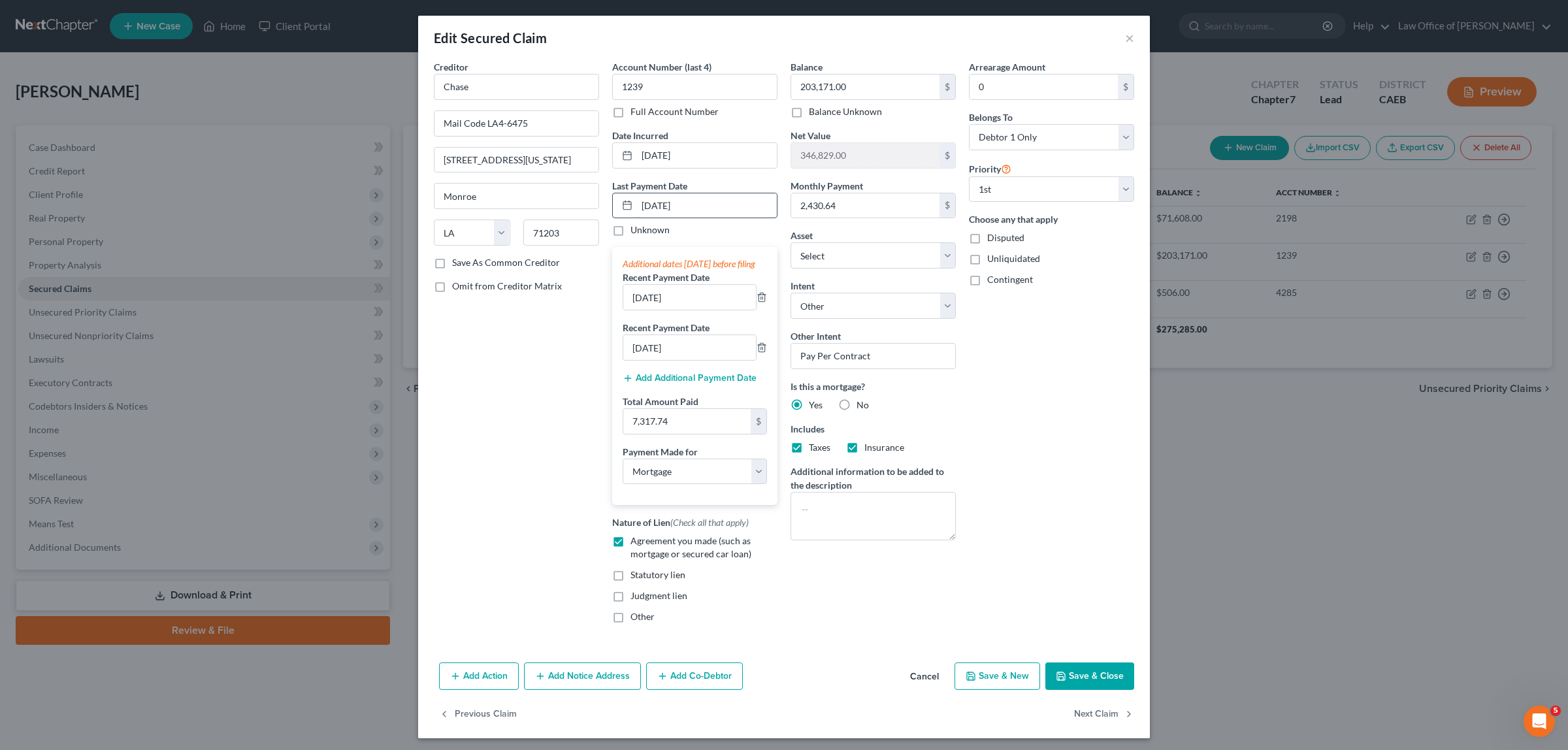
click at [647, 203] on input "[DATE]" at bounding box center [706, 206] width 140 height 25
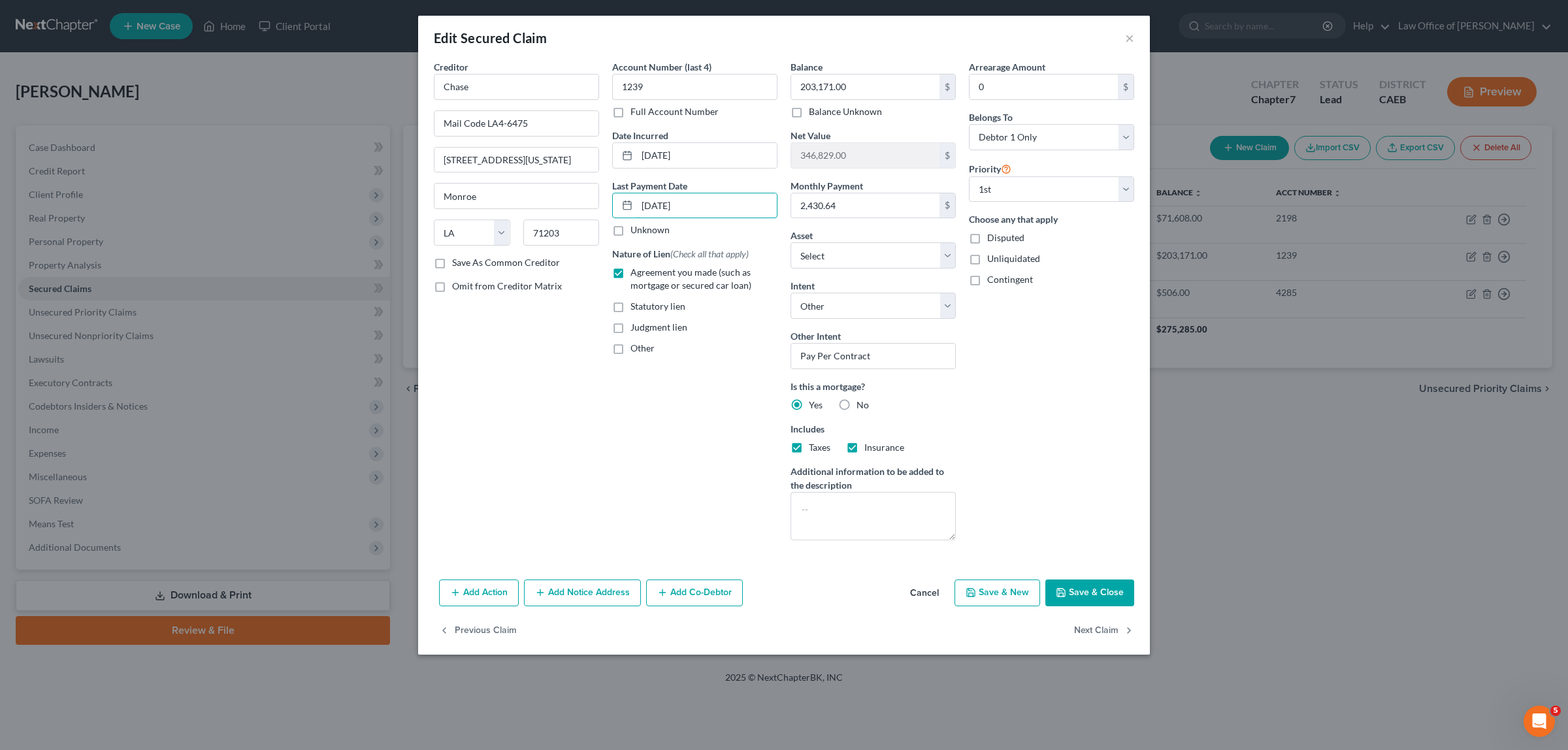
type input "[DATE]"
select select "3"
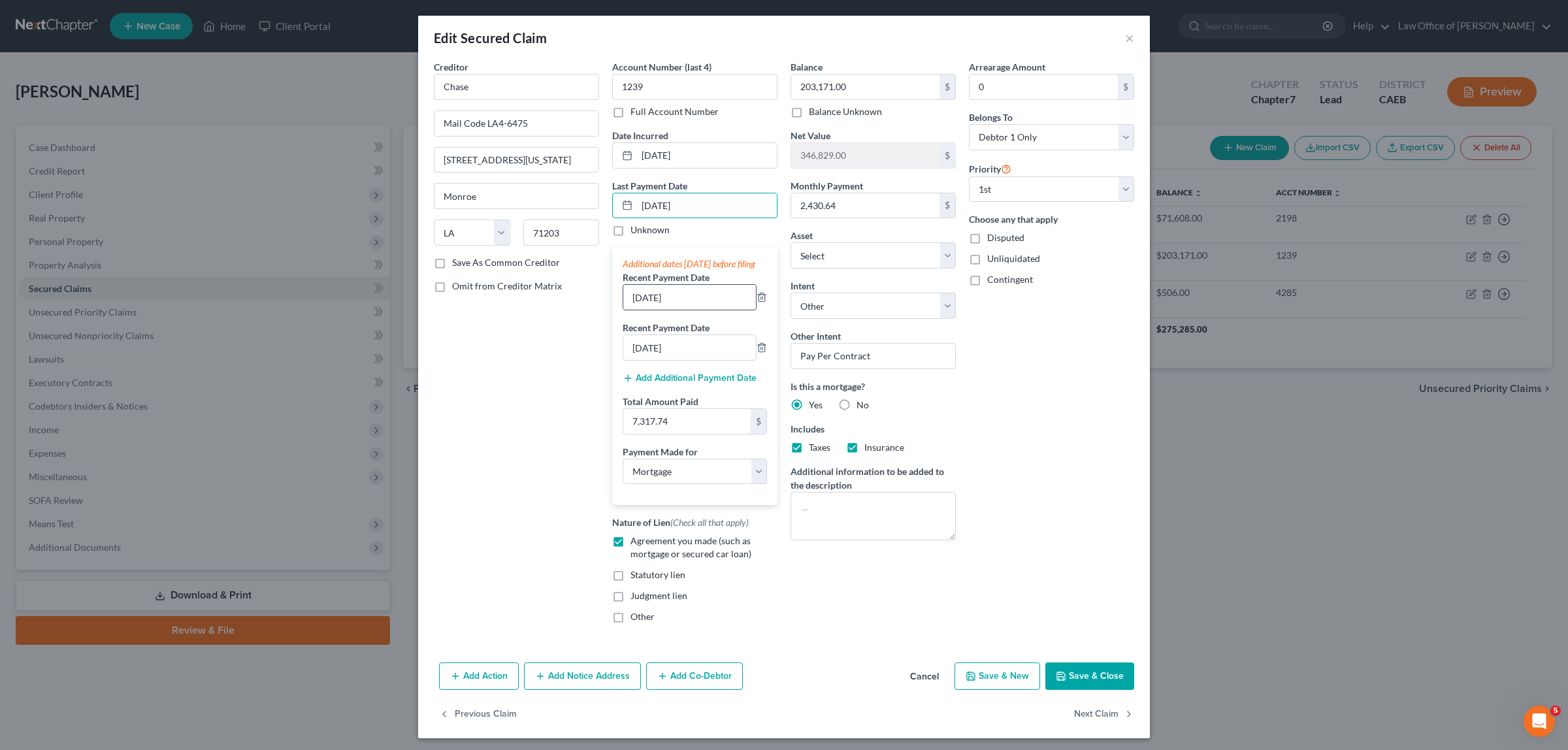
type input "[DATE]"
click at [636, 310] on input "[DATE]" at bounding box center [689, 297] width 133 height 25
type input "[DATE]"
click at [637, 360] on input "[DATE]" at bounding box center [689, 348] width 133 height 25
type input "[DATE]"
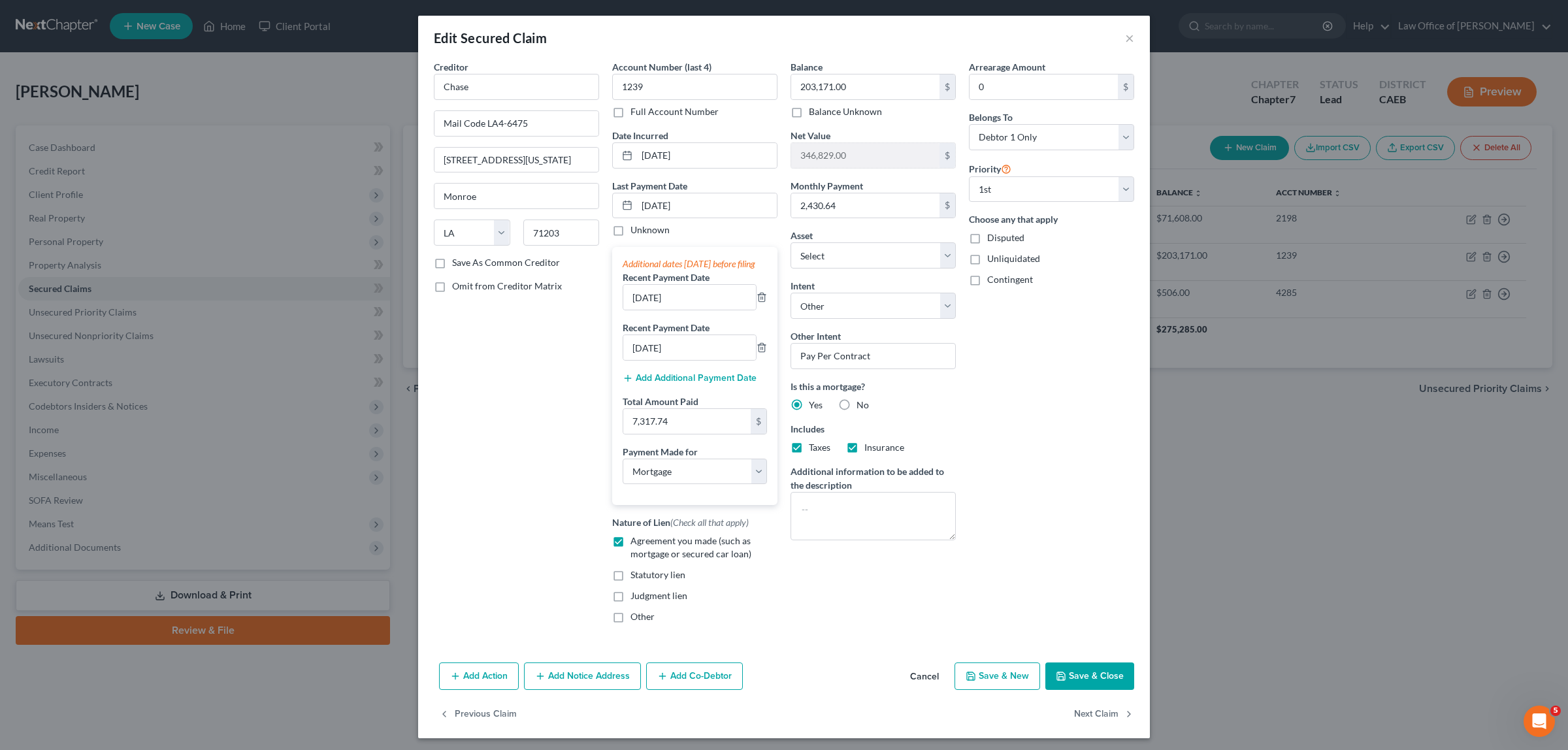
click at [1070, 681] on button "Save & Close" at bounding box center [1089, 677] width 89 height 28
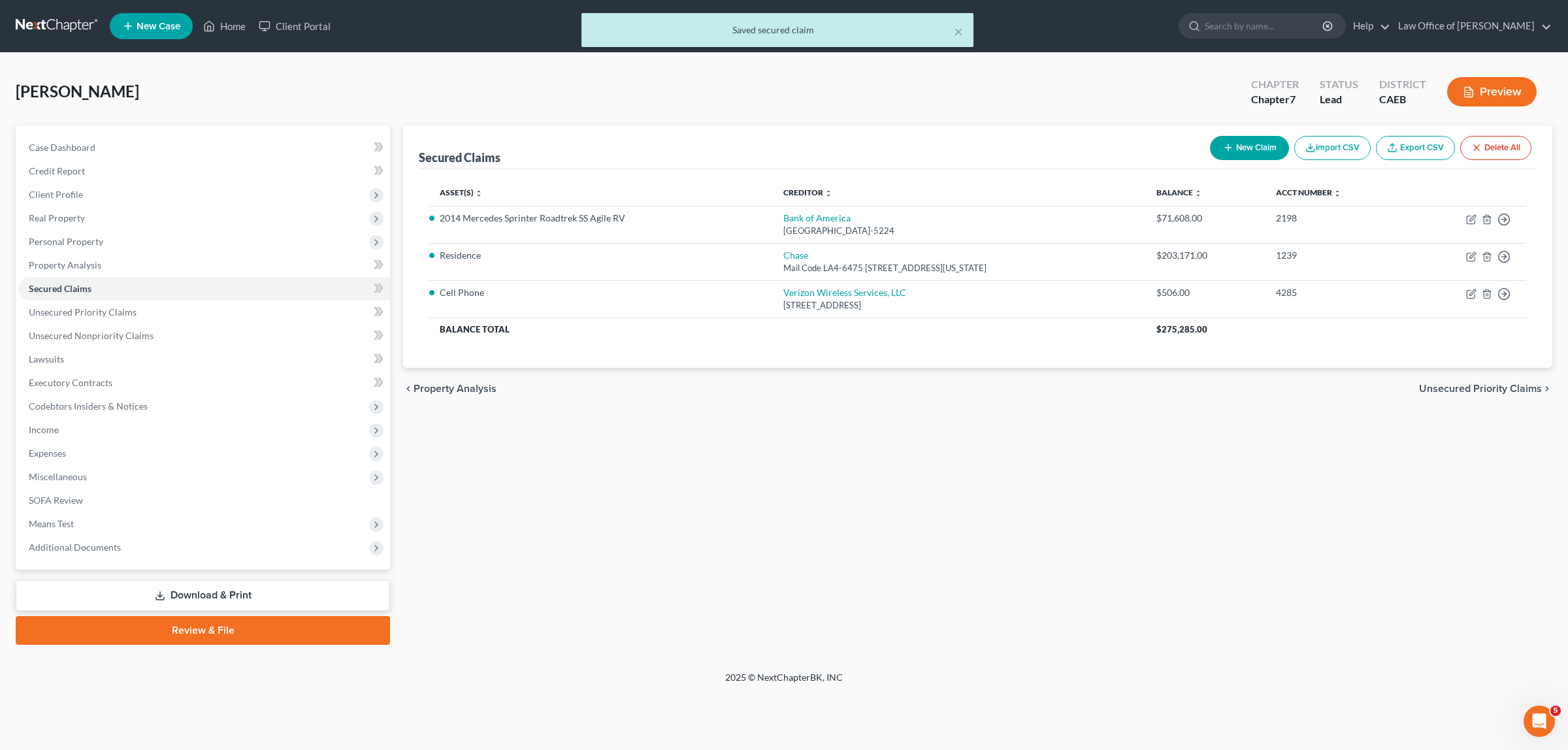
click at [1467, 89] on icon "button" at bounding box center [1469, 92] width 12 height 12
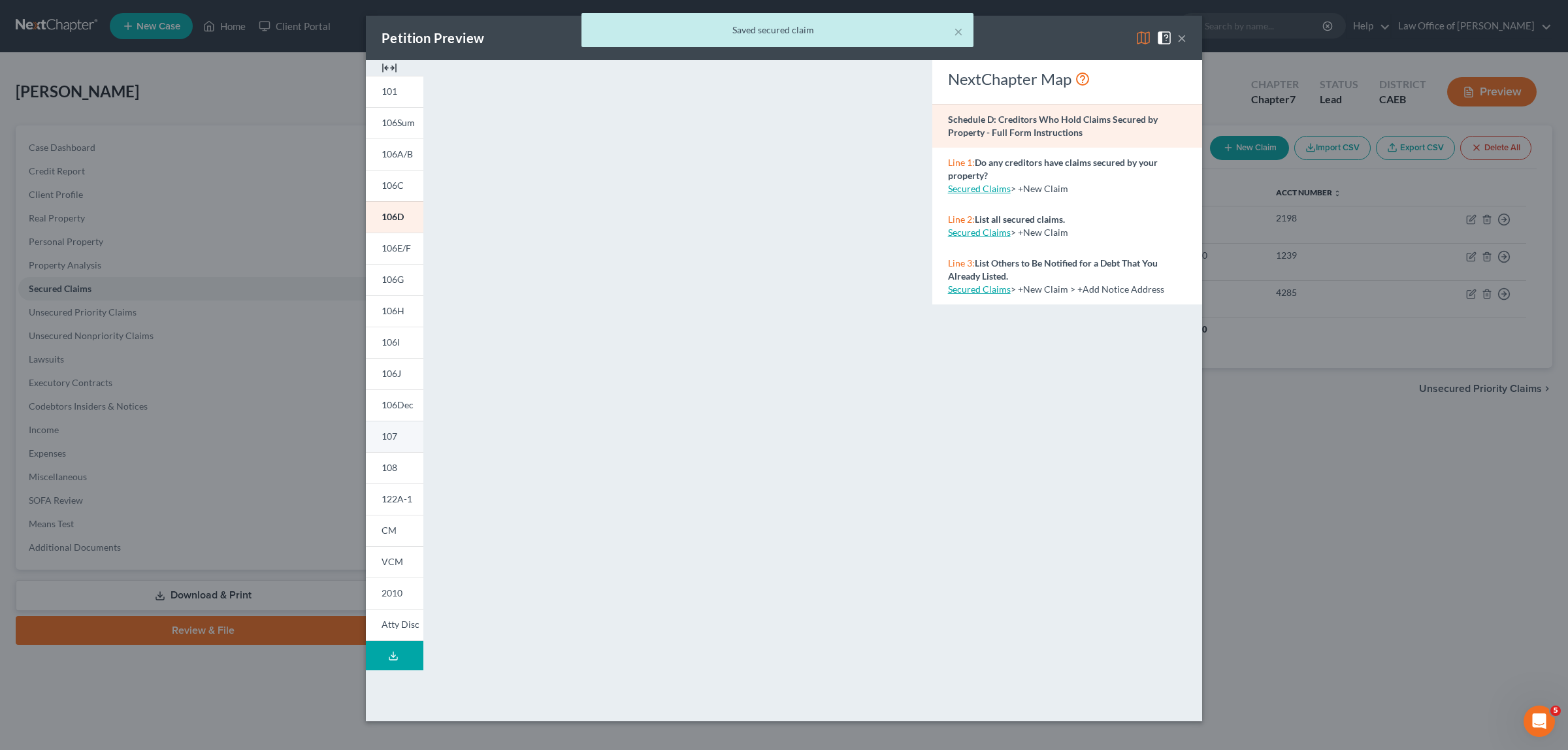
click at [382, 430] on span "107" at bounding box center [390, 436] width 16 height 11
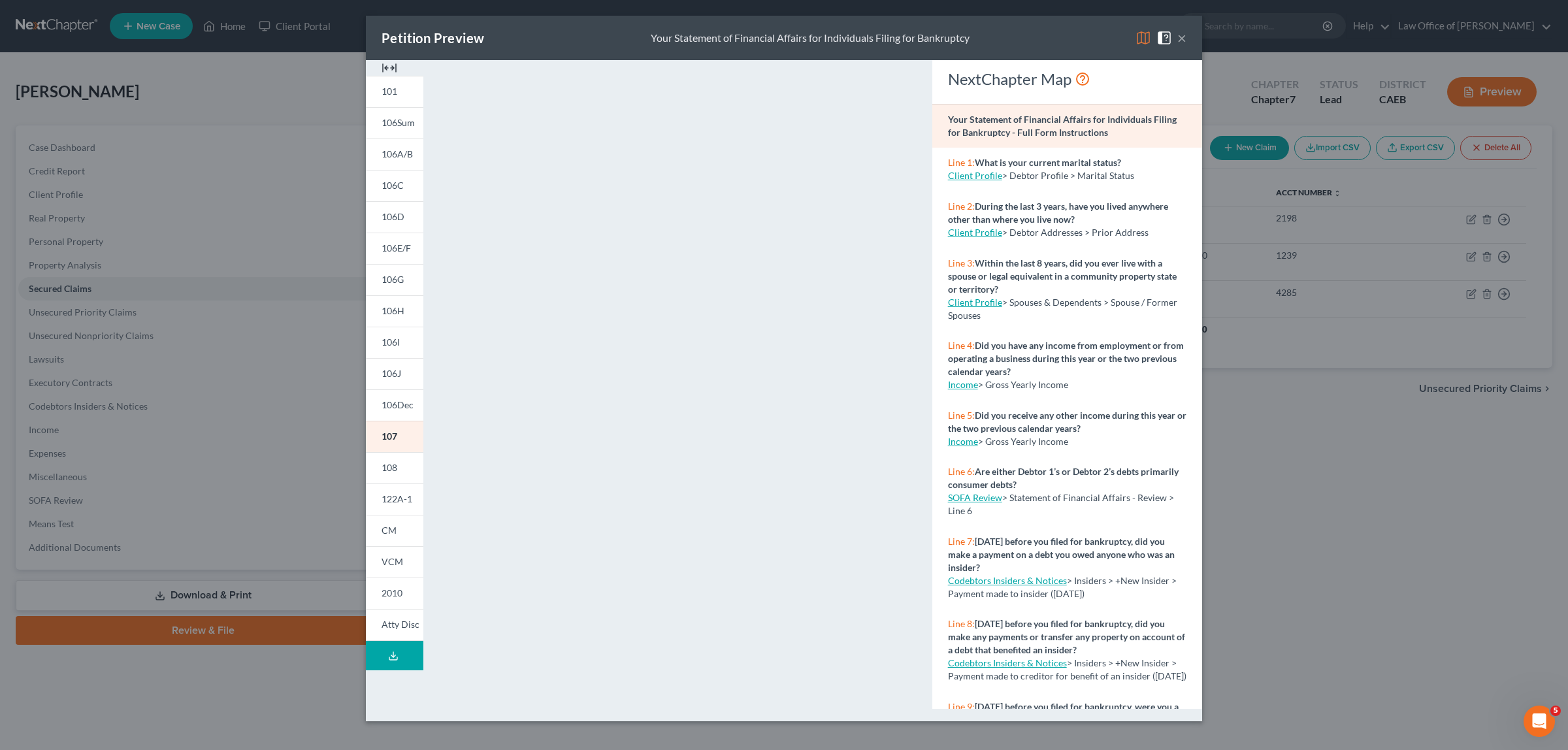
click at [1180, 37] on button "×" at bounding box center [1181, 38] width 9 height 16
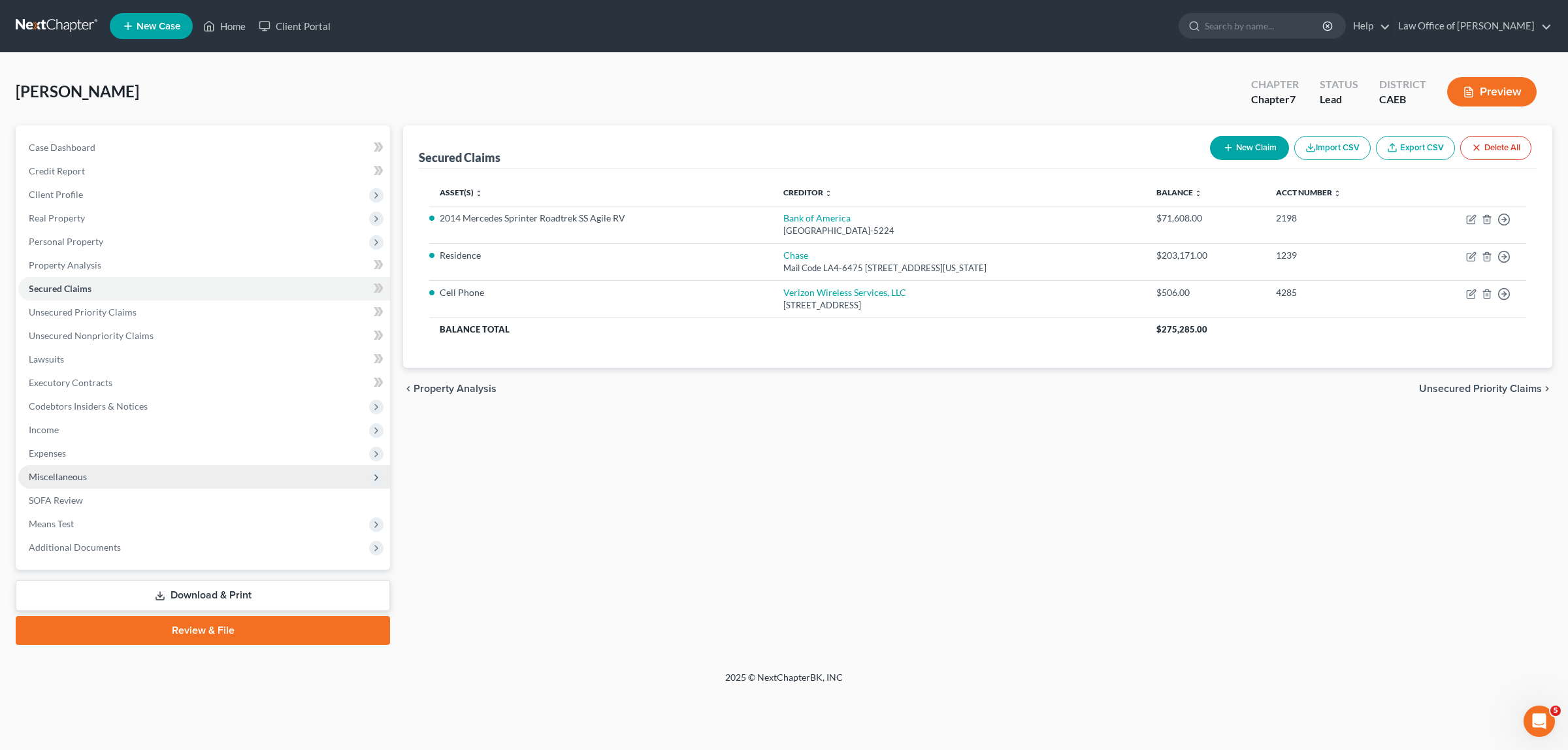
click at [85, 468] on span "Miscellaneous" at bounding box center [204, 477] width 372 height 23
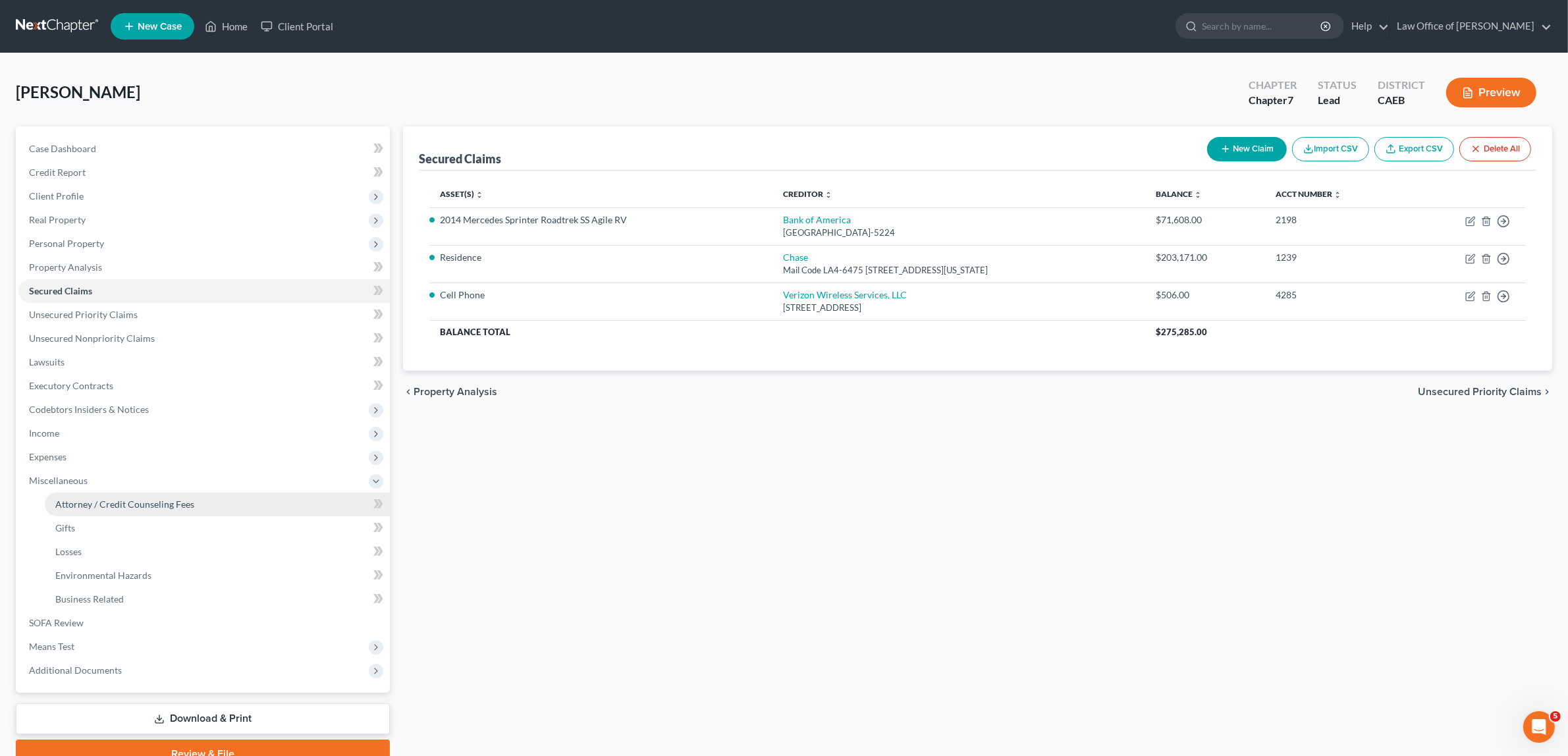
click at [115, 500] on span "Attorney / Credit Counseling Fees" at bounding box center [125, 504] width 139 height 11
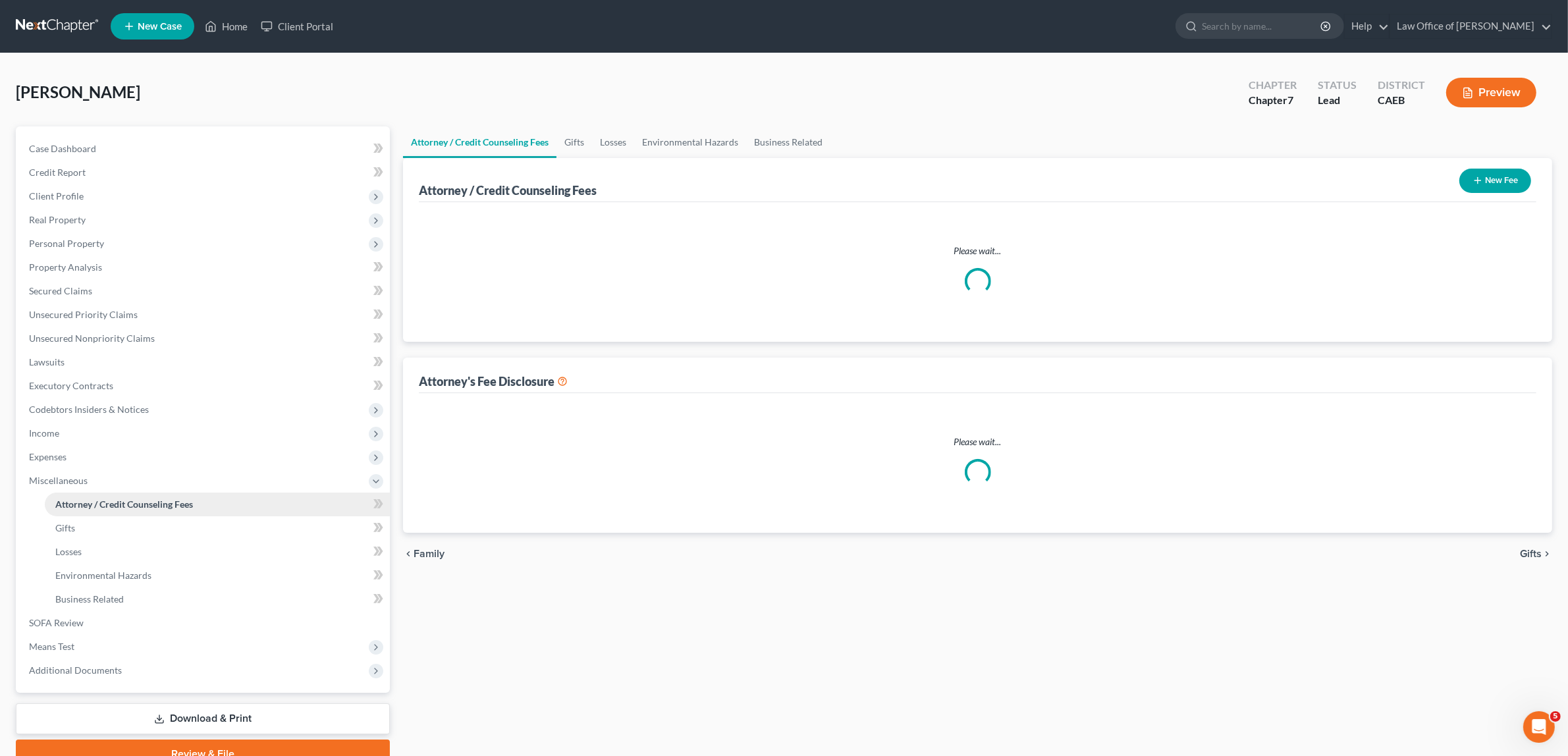
select select "2"
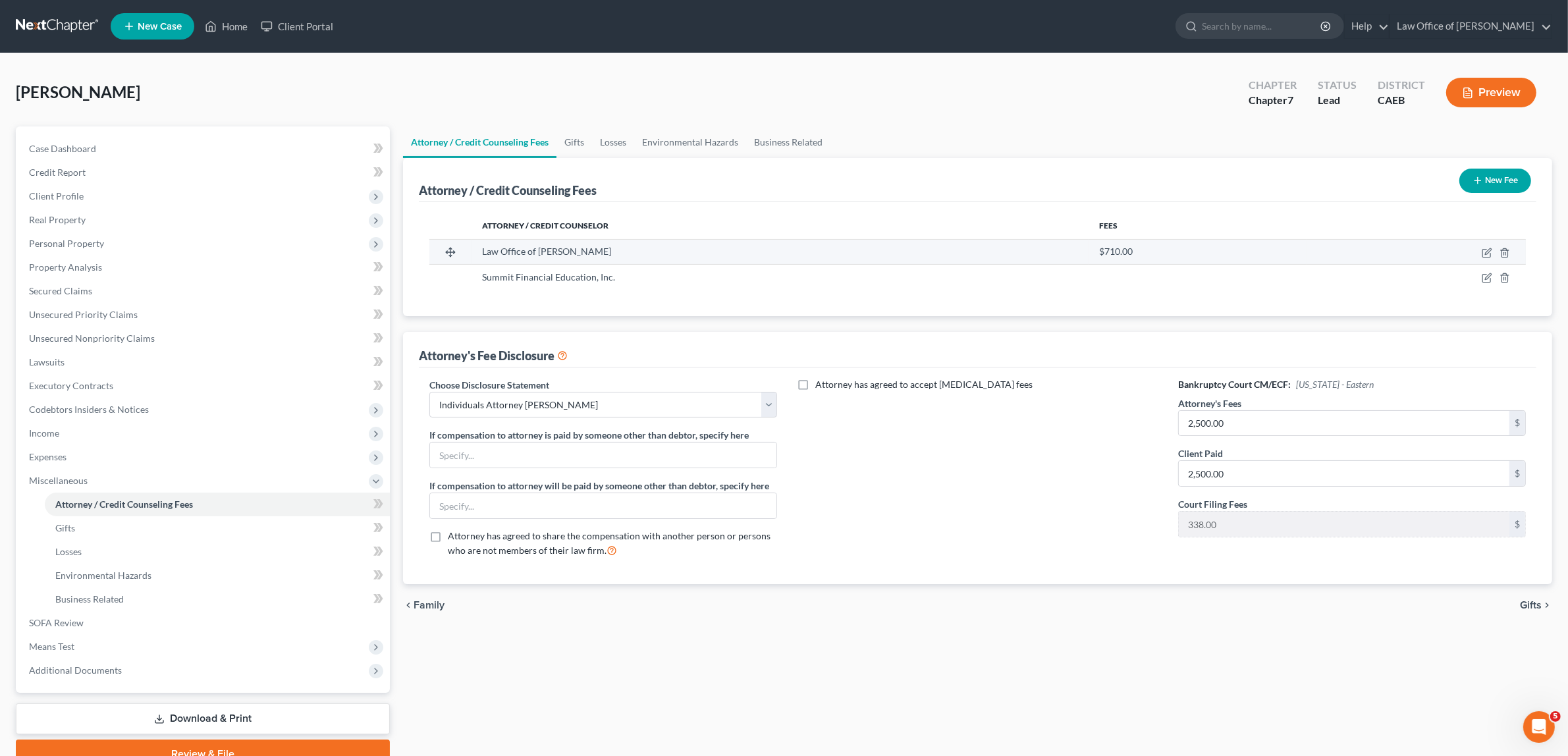
click at [1485, 245] on td at bounding box center [1415, 251] width 218 height 25
click at [1483, 251] on icon "button" at bounding box center [1486, 253] width 10 height 10
select select "4"
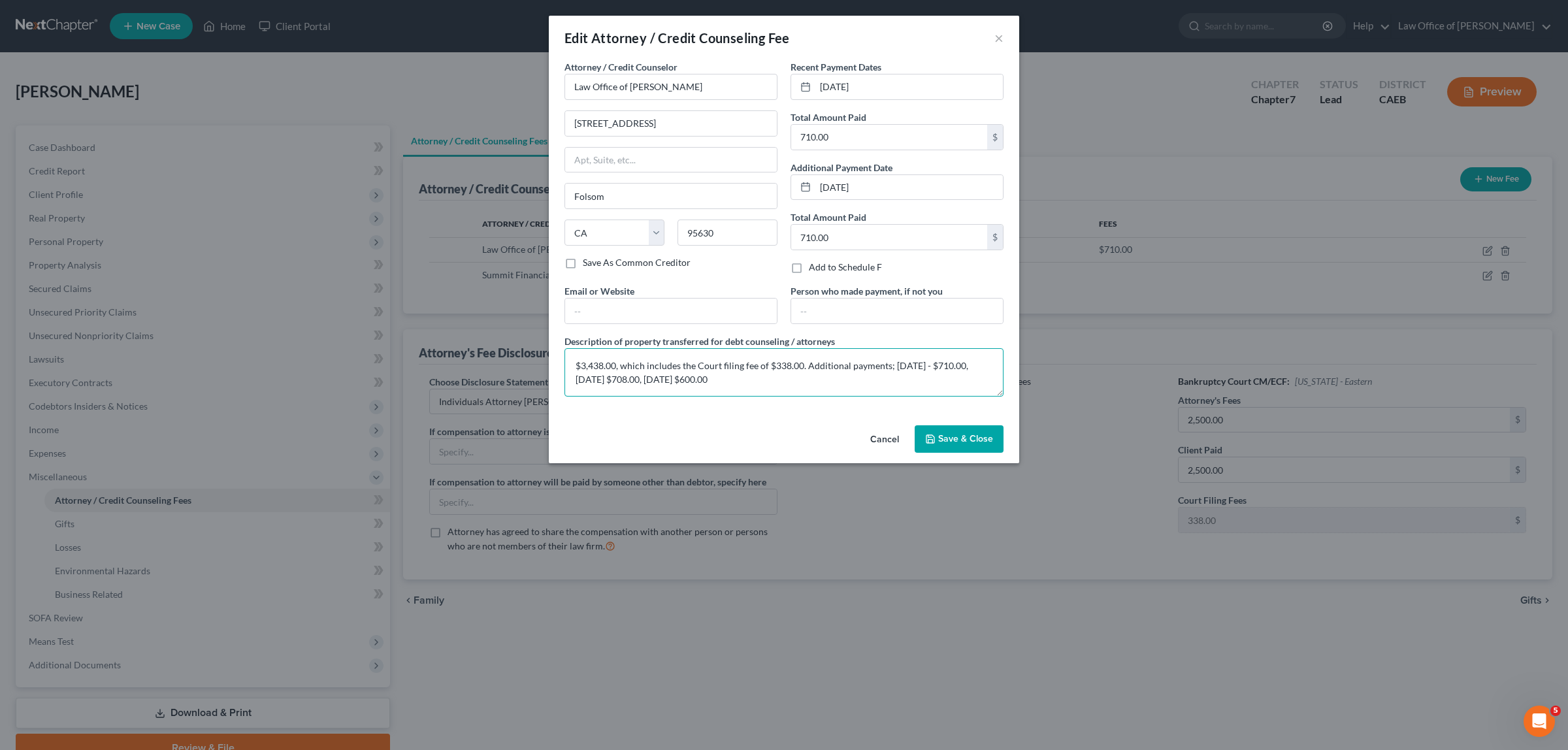
click at [593, 364] on textarea "$3,438.00, which includes the Court filing fee of $338.00. Additional payments;…" at bounding box center [784, 372] width 439 height 49
click at [682, 383] on textarea "$4,038.00, which includes the Court filing fee of $338.00. Additional payments;…" at bounding box center [784, 372] width 439 height 49
type textarea "$4,038.00, which includes the Court filing fee of $338.00. Additional payments;…"
click at [949, 437] on span "Save & Close" at bounding box center [965, 438] width 55 height 11
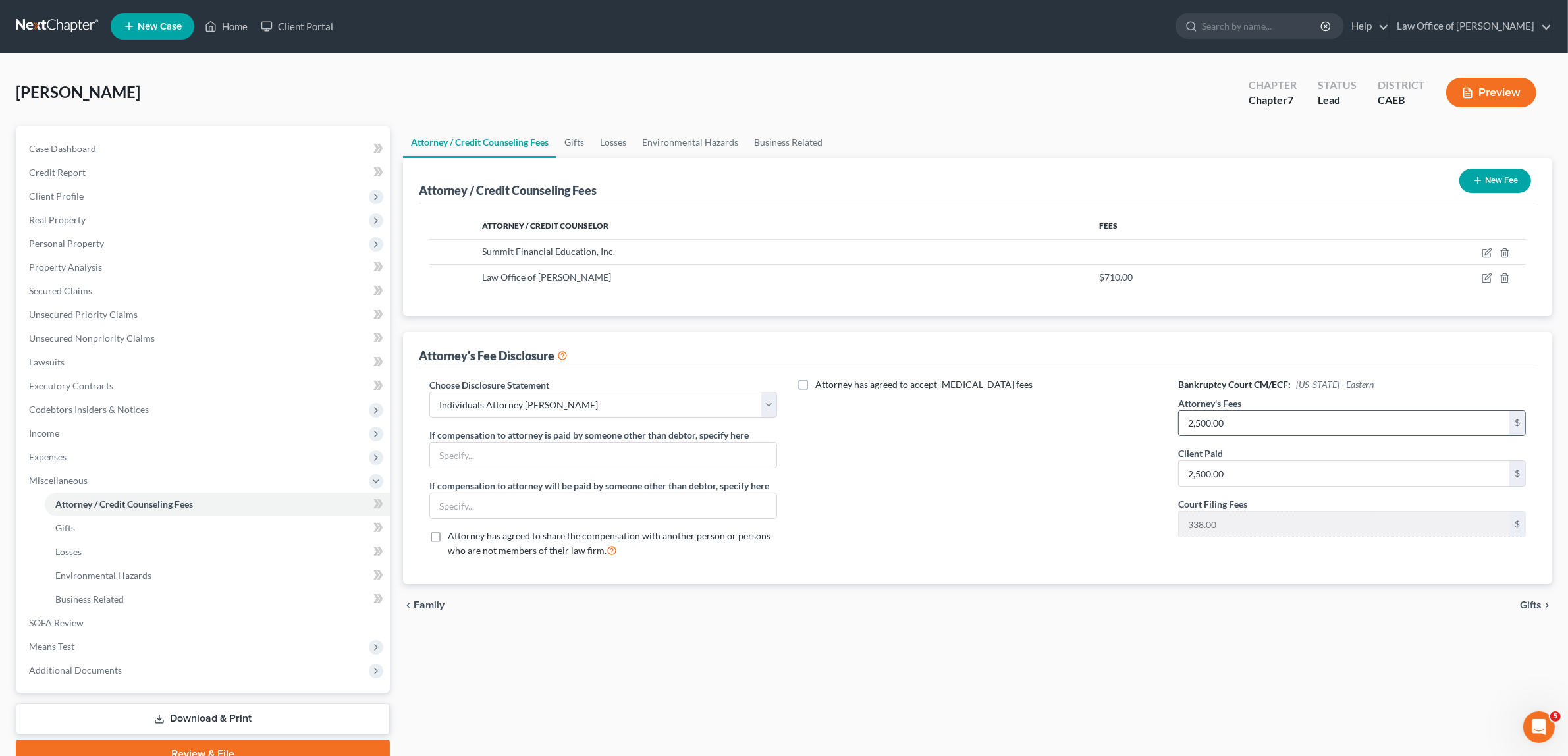
click at [1237, 421] on input "2,500.00" at bounding box center [1344, 424] width 331 height 25
type input "3,700.00"
click at [1231, 476] on input "2,500.00" at bounding box center [1344, 473] width 331 height 25
type input "3,700.00"
click at [1534, 607] on span "Gifts" at bounding box center [1531, 606] width 22 height 10
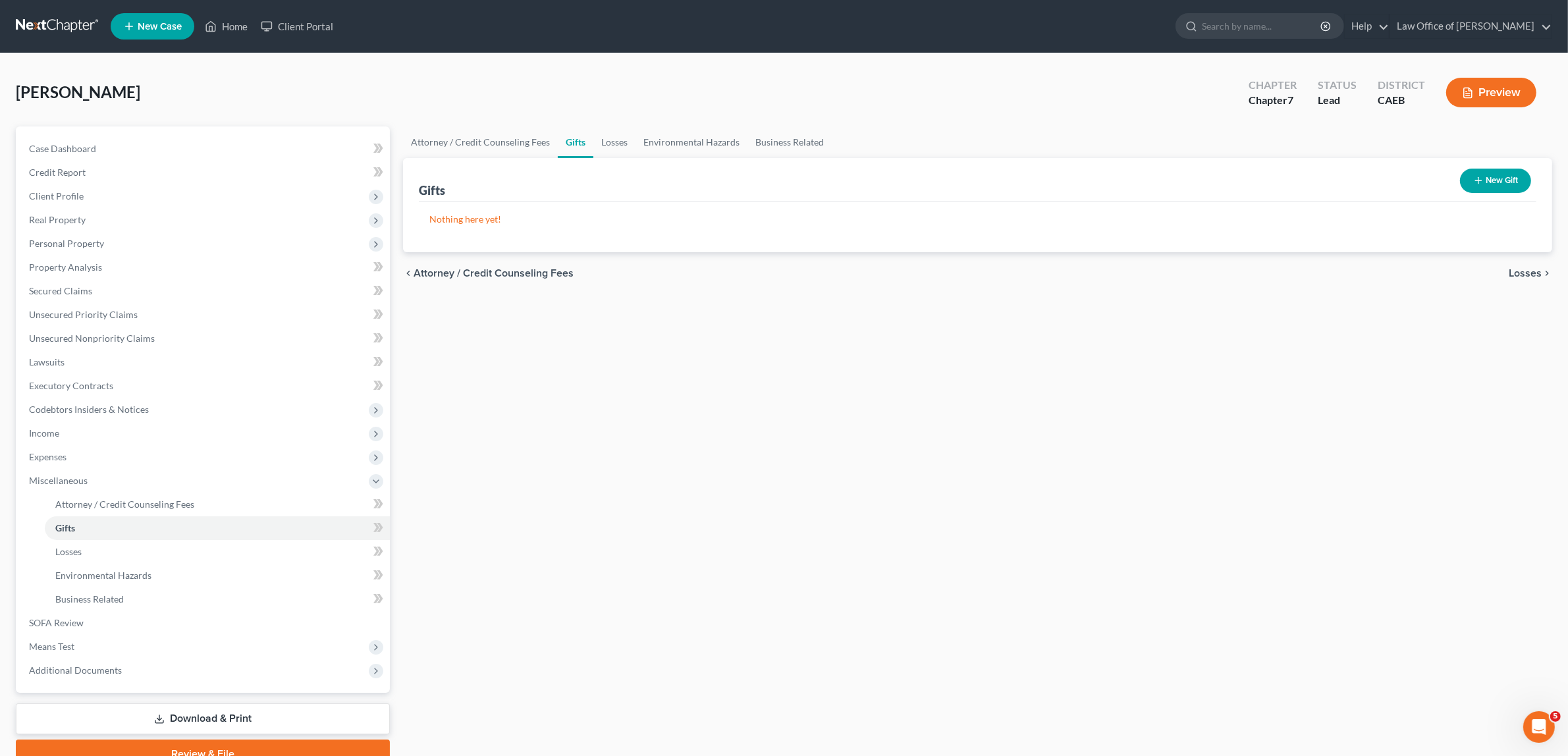
click at [1486, 87] on button "Preview" at bounding box center [1491, 92] width 91 height 30
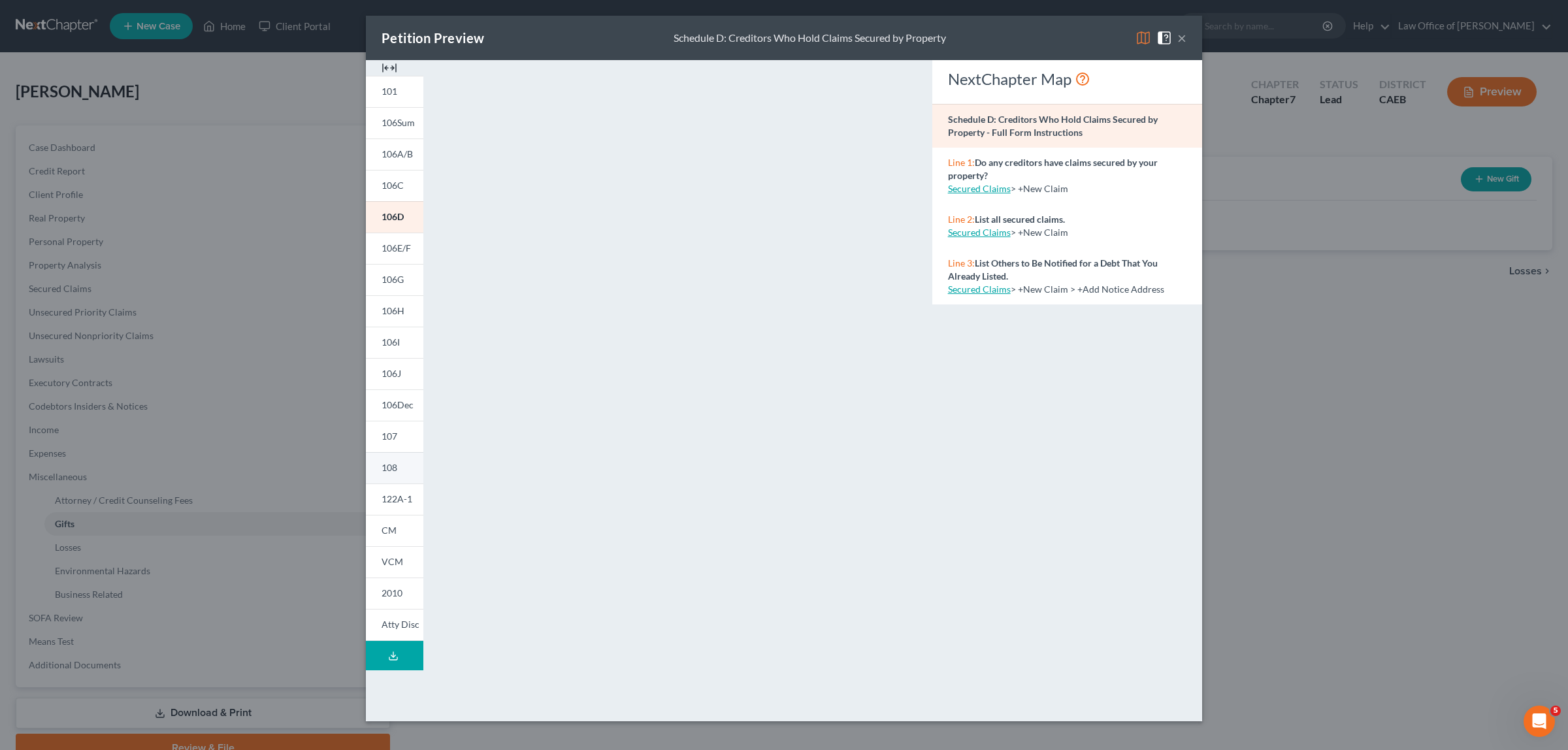
click at [389, 465] on span "108" at bounding box center [390, 467] width 16 height 11
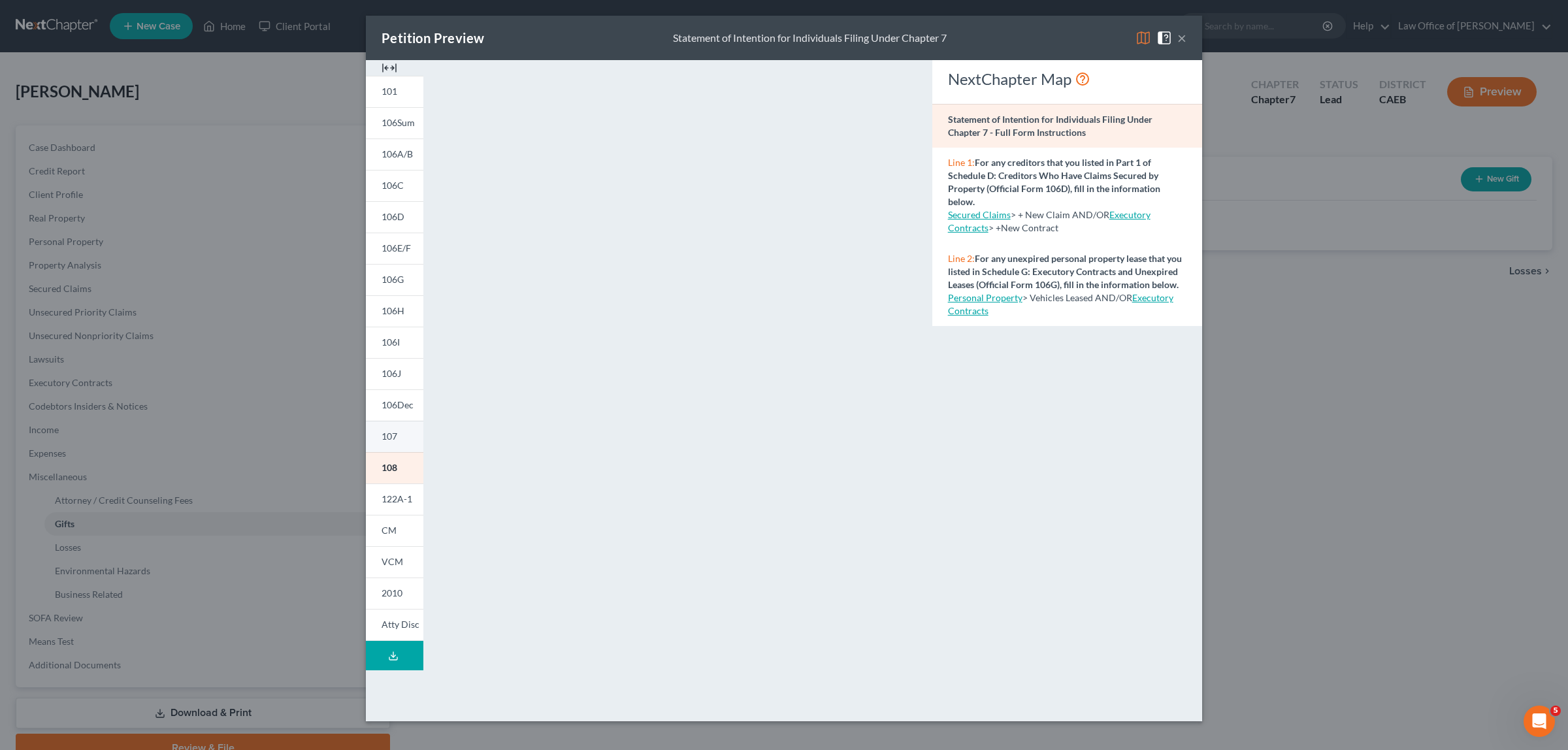
click at [386, 428] on link "107" at bounding box center [394, 436] width 57 height 31
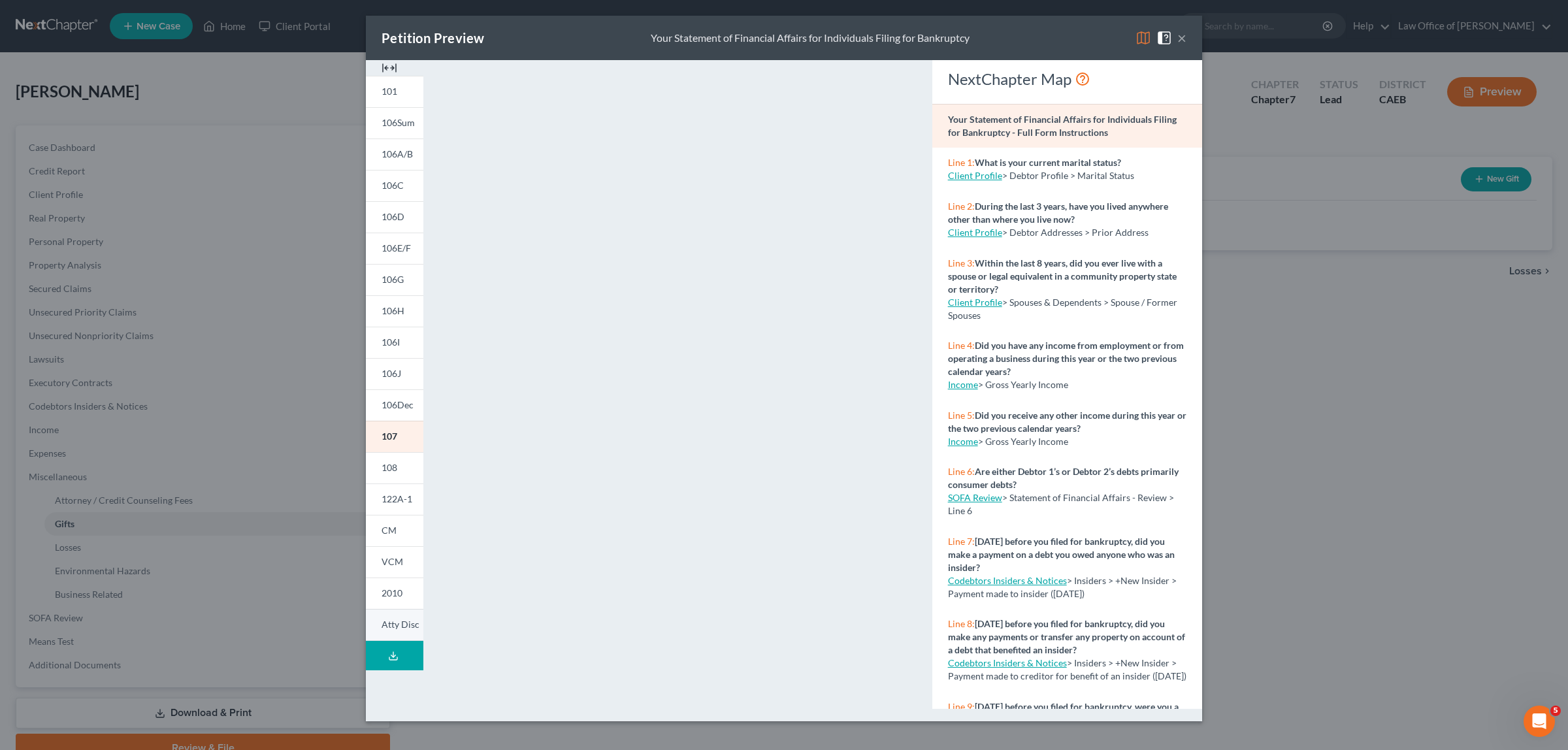
click at [405, 617] on link "Atty Disc" at bounding box center [394, 625] width 57 height 32
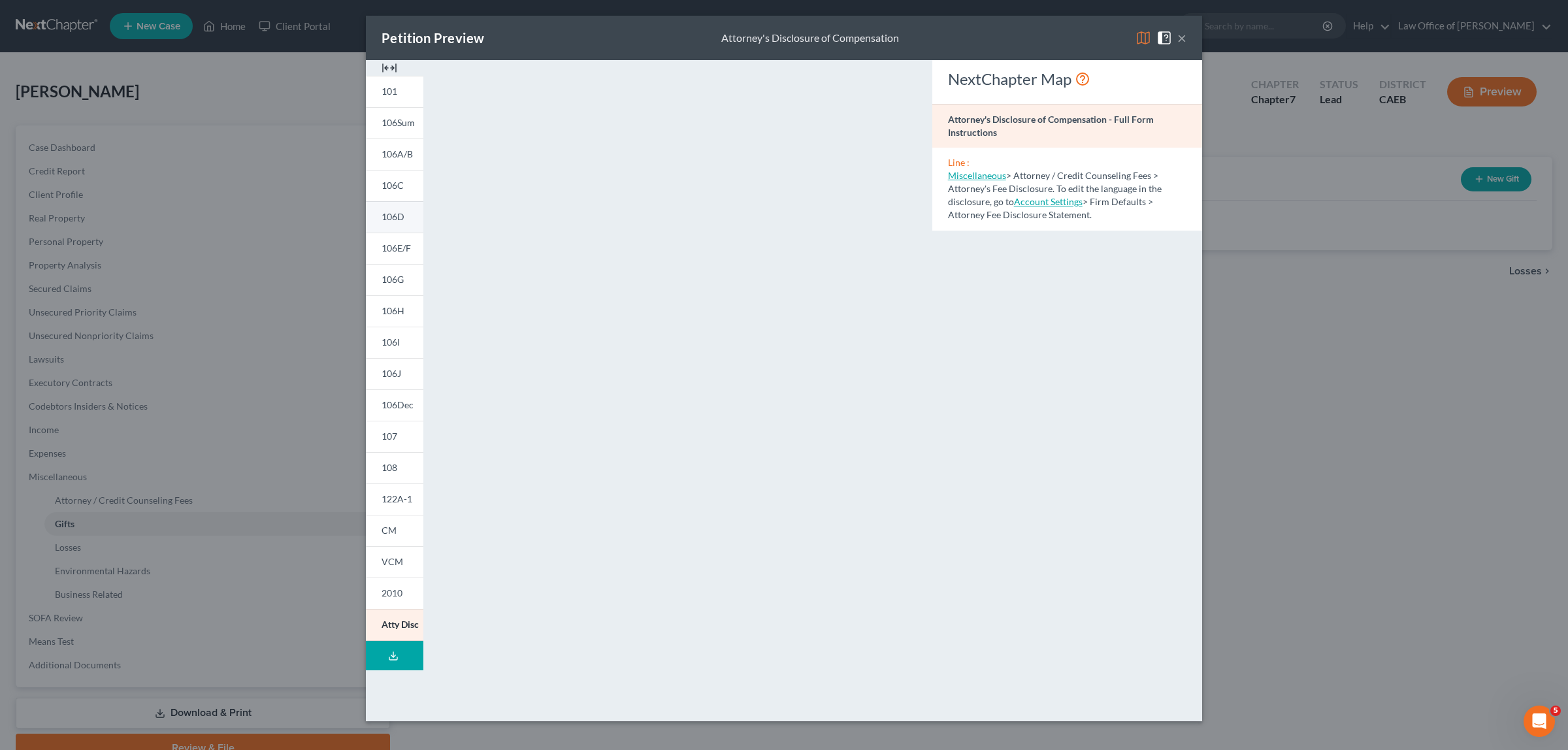
click at [399, 216] on span "106D" at bounding box center [393, 216] width 23 height 11
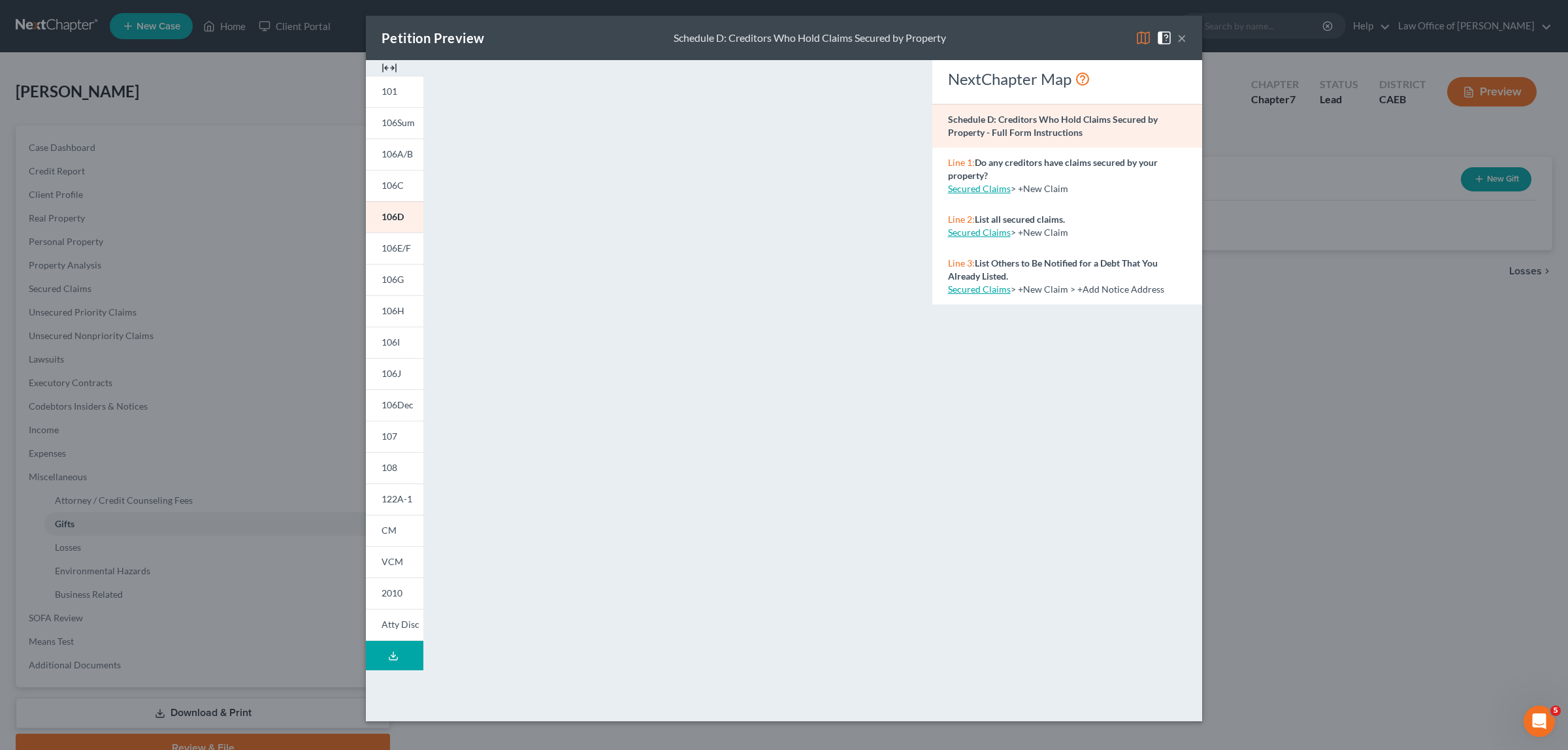
scroll to position [467, 0]
